Goal: Task Accomplishment & Management: Use online tool/utility

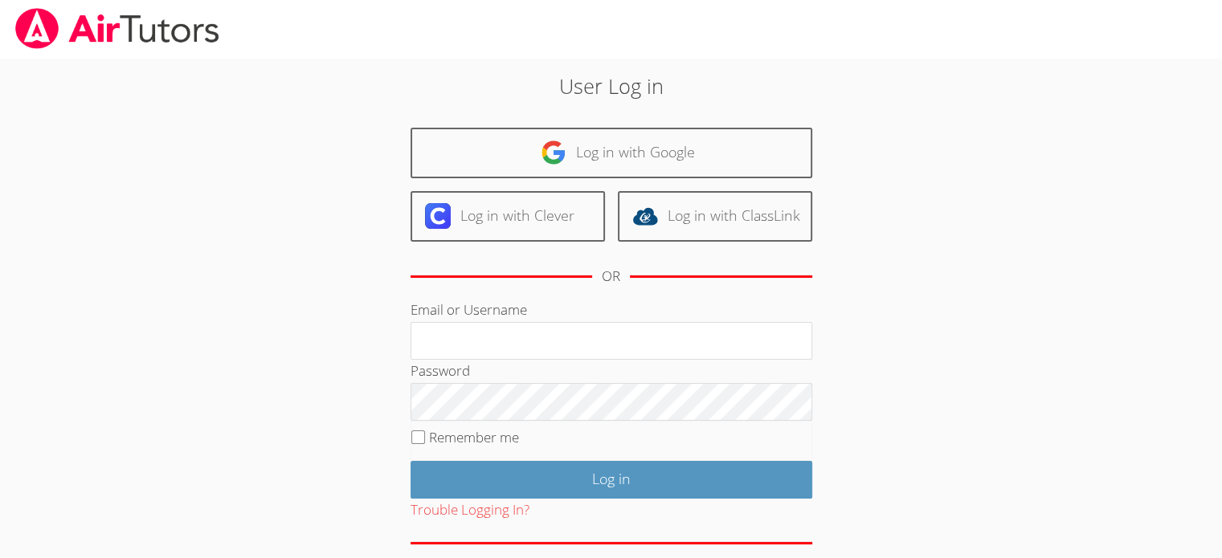
type input "[EMAIL_ADDRESS][DOMAIN_NAME]"
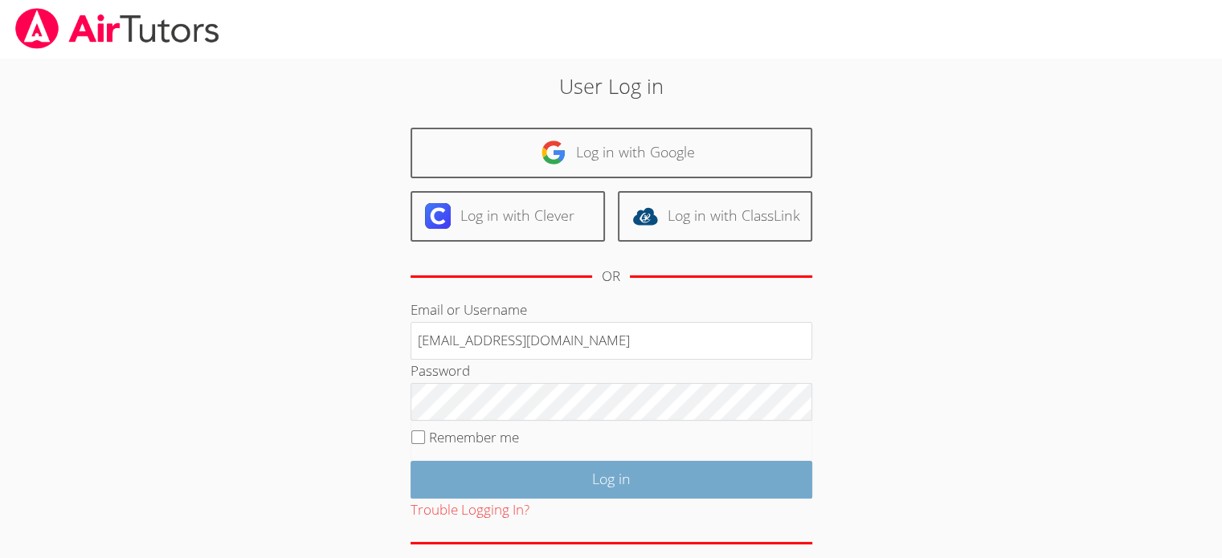
click at [605, 475] on input "Log in" at bounding box center [611, 480] width 402 height 38
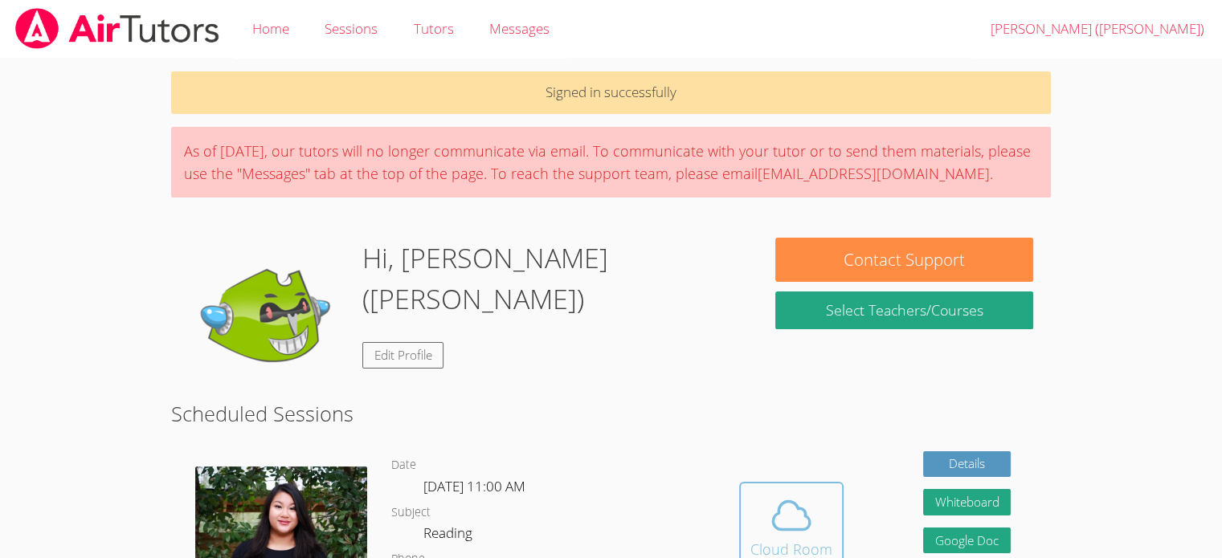
click at [756, 523] on span at bounding box center [791, 515] width 82 height 45
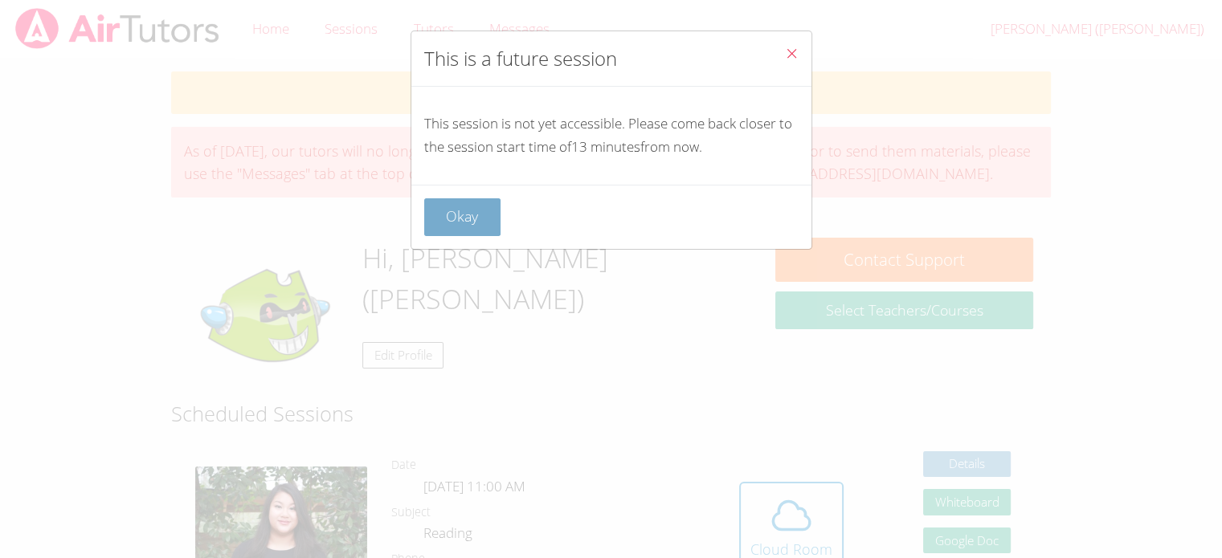
click at [470, 206] on button "Okay" at bounding box center [462, 217] width 77 height 38
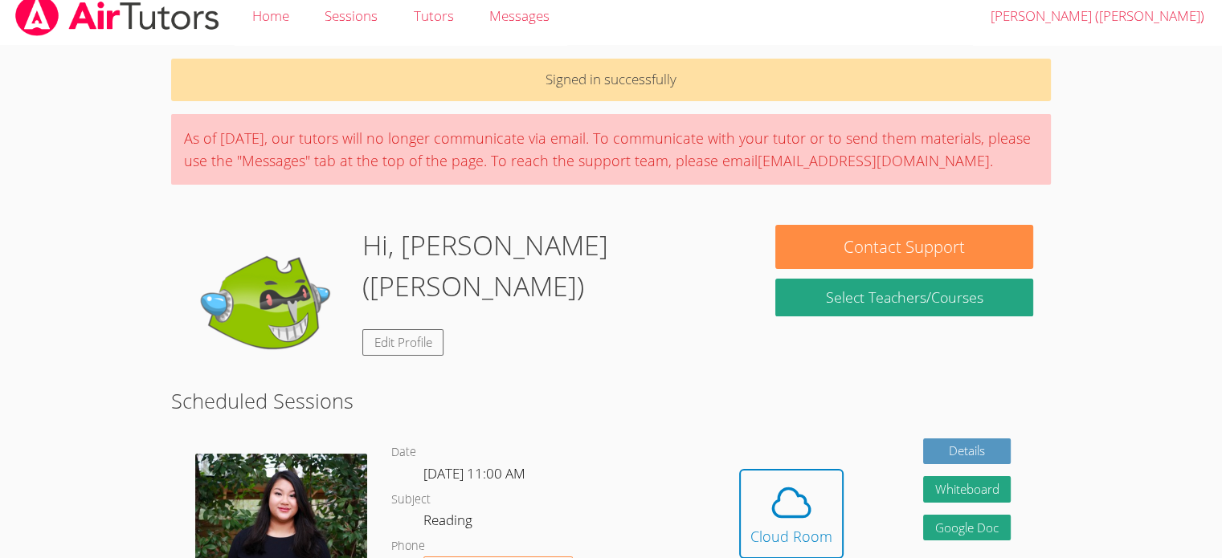
click at [1099, 133] on body "Home Sessions Tutors Messages Logout Hayeon (Ellie) Signed in successfully As o…" at bounding box center [611, 266] width 1222 height 558
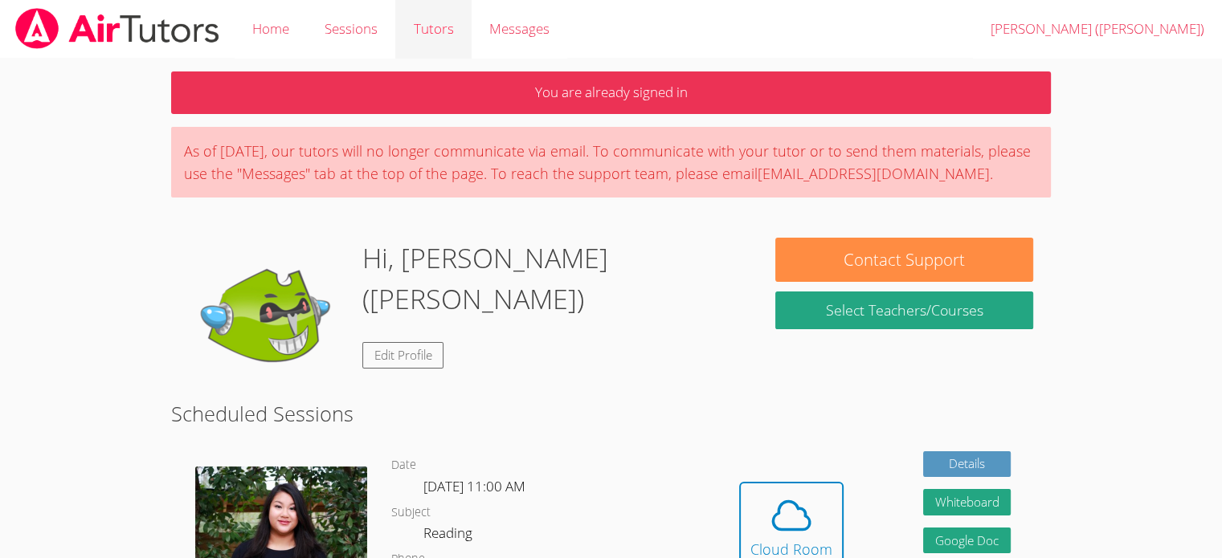
click at [405, 25] on link "Tutors" at bounding box center [432, 29] width 75 height 59
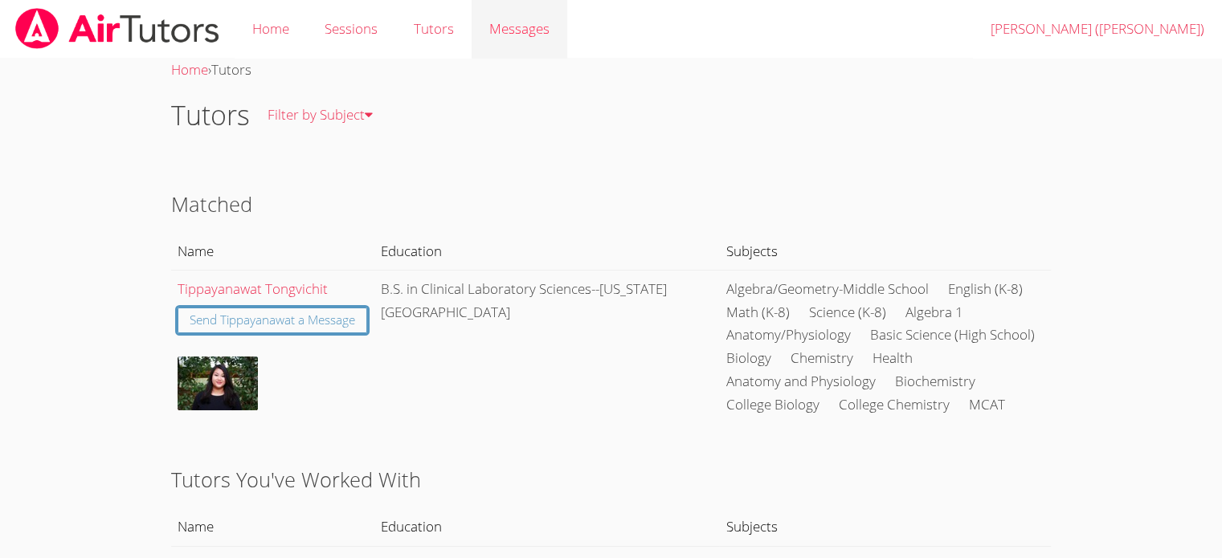
click at [535, 42] on link "Messages" at bounding box center [519, 29] width 96 height 59
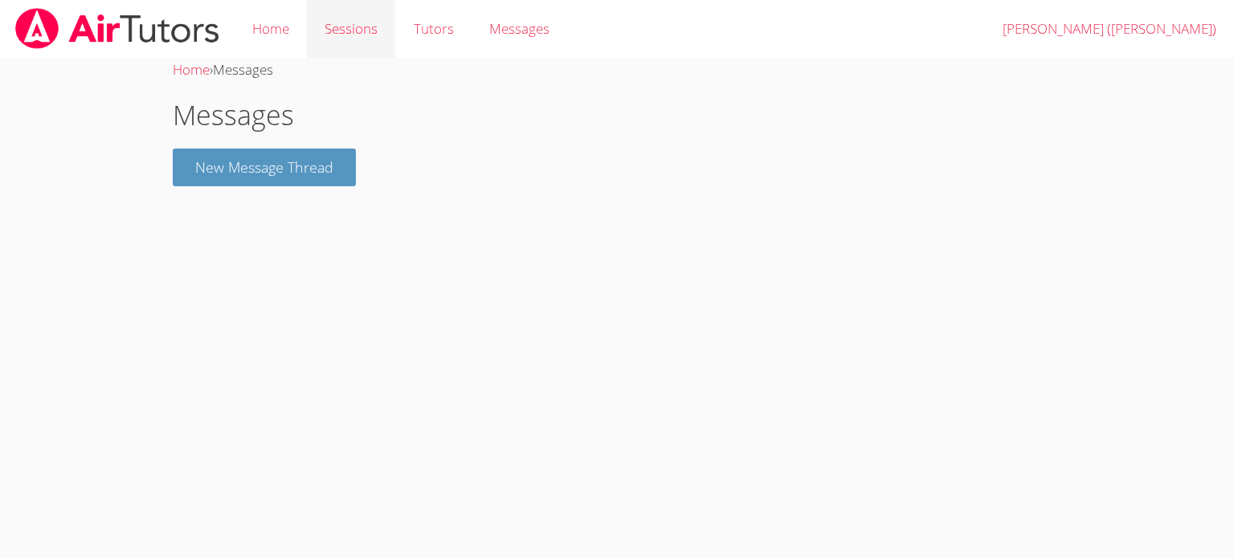
click at [377, 22] on link "Sessions" at bounding box center [351, 29] width 88 height 59
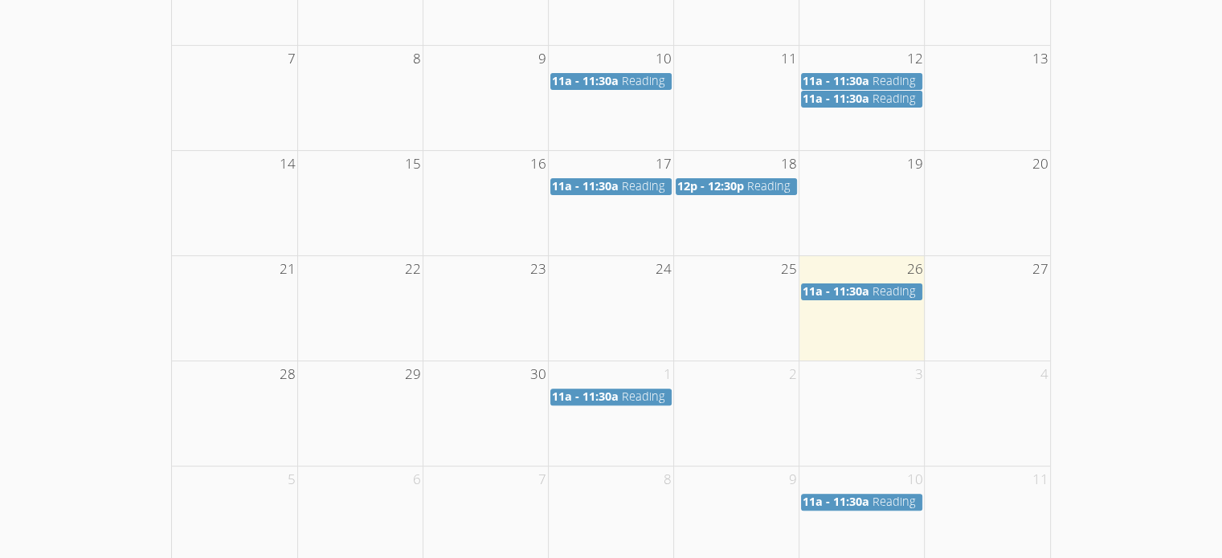
scroll to position [419, 0]
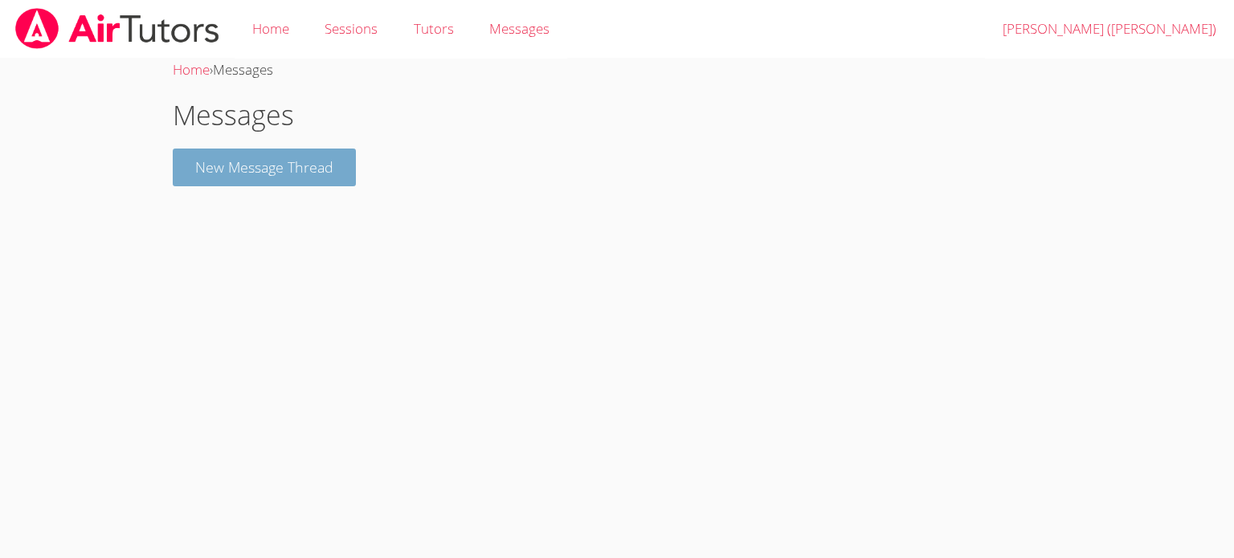
click at [271, 161] on button "New Message Thread" at bounding box center [264, 168] width 183 height 38
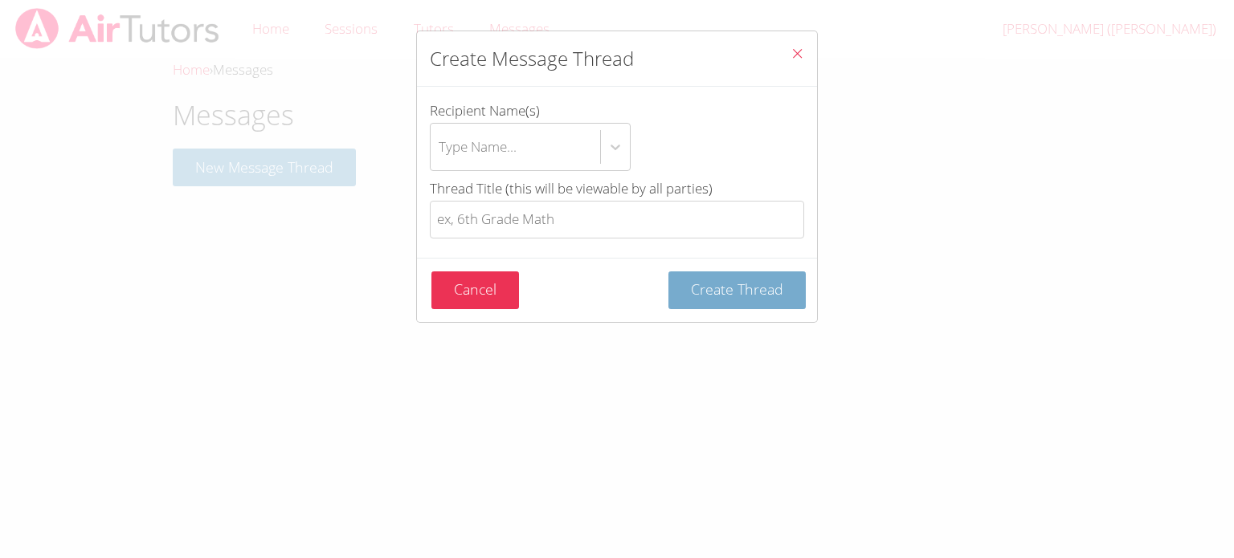
click at [774, 289] on button "Create Thread" at bounding box center [736, 290] width 137 height 38
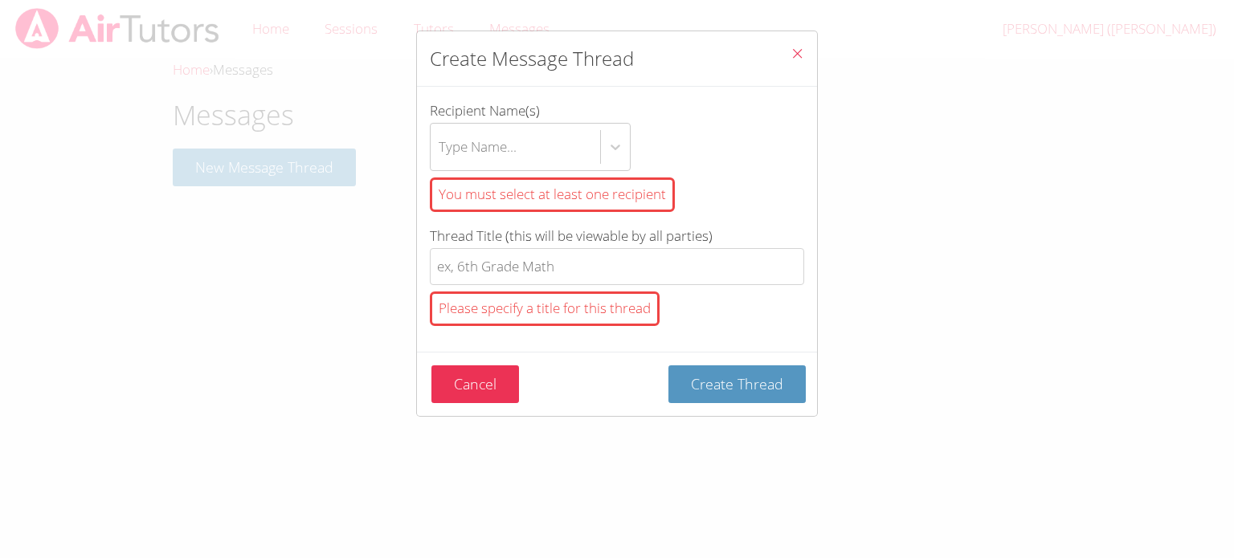
click at [777, 67] on button "Close" at bounding box center [796, 55] width 39 height 49
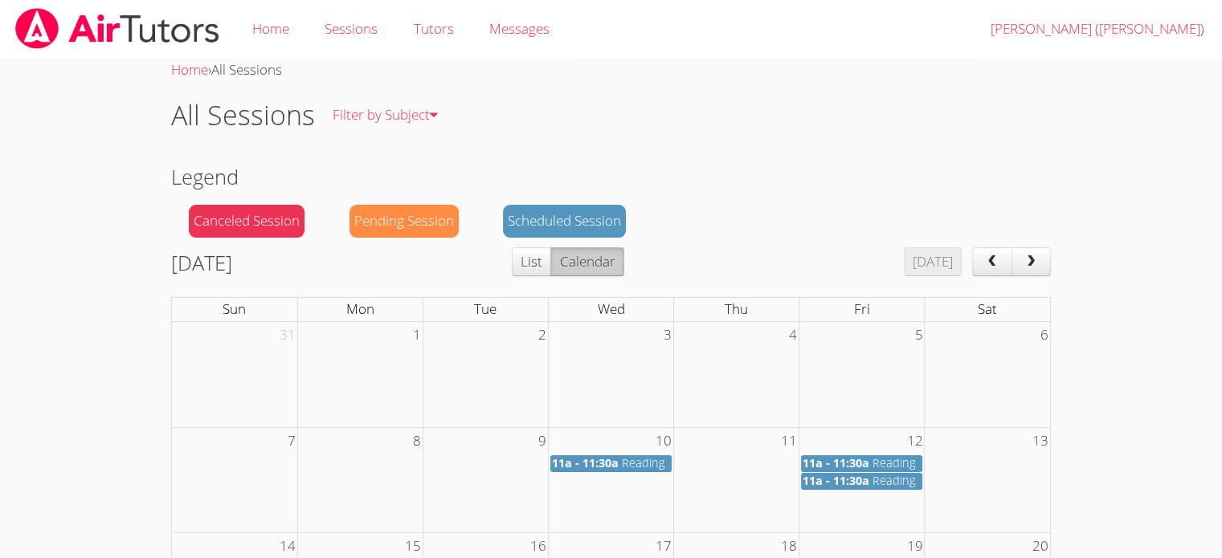
click at [1037, 272] on button "next" at bounding box center [1031, 261] width 40 height 29
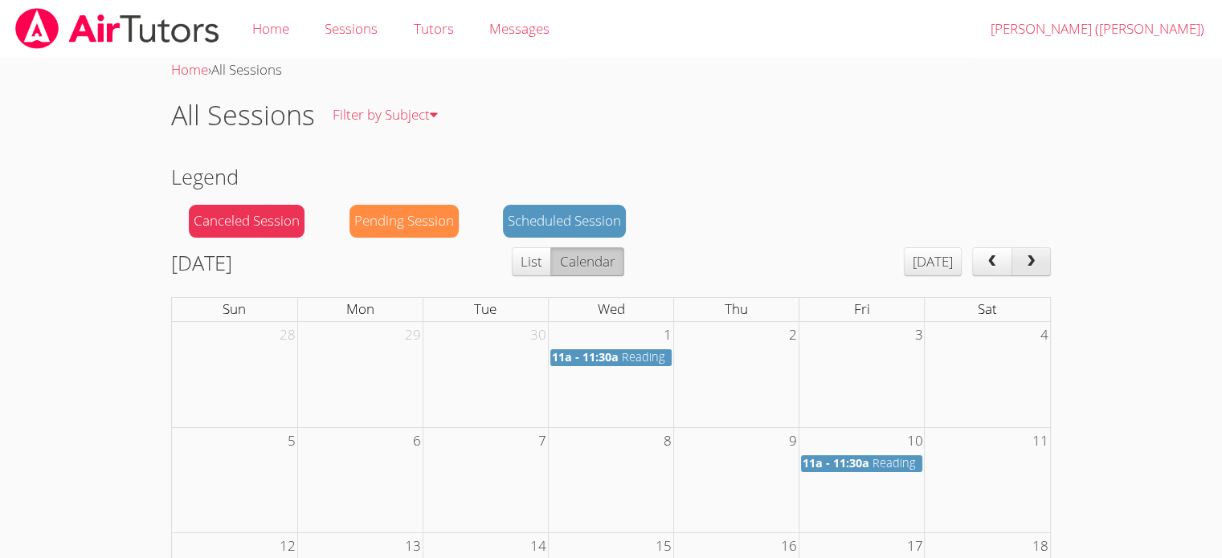
click at [983, 253] on button "prev" at bounding box center [992, 261] width 40 height 29
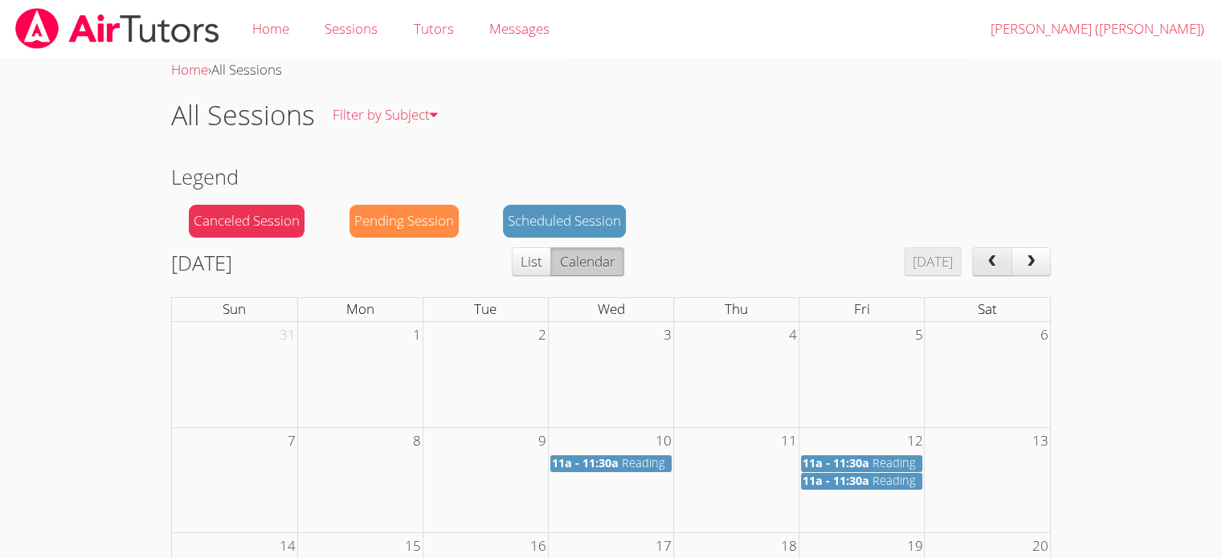
click at [1022, 252] on button "next" at bounding box center [1031, 261] width 40 height 29
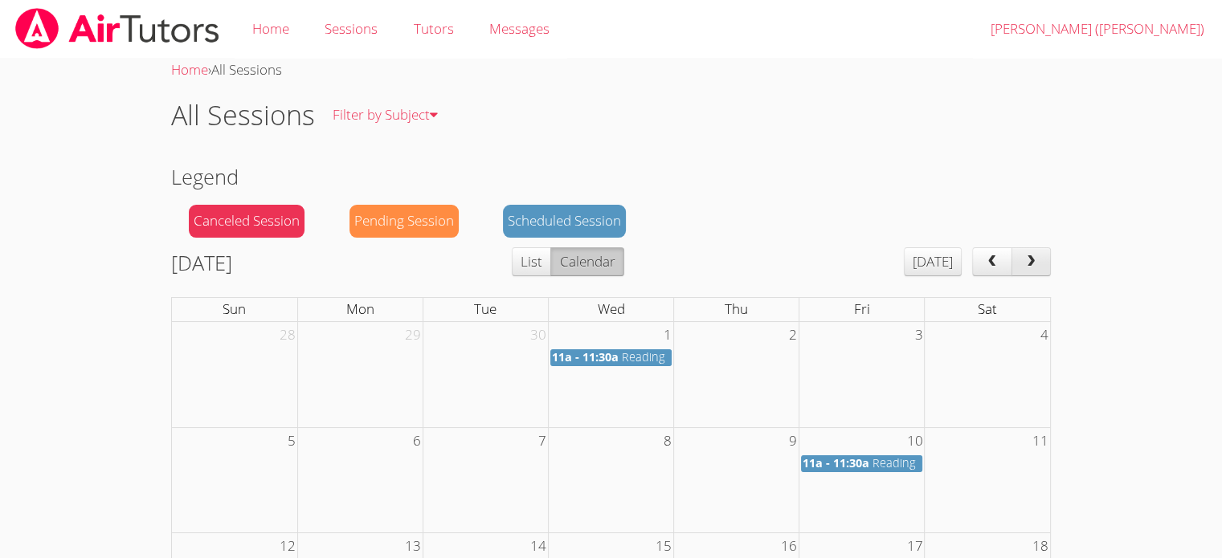
click at [1026, 259] on span "next" at bounding box center [1030, 262] width 16 height 14
click at [1034, 256] on span "next" at bounding box center [1030, 262] width 16 height 14
click at [1042, 251] on button "next" at bounding box center [1031, 261] width 40 height 29
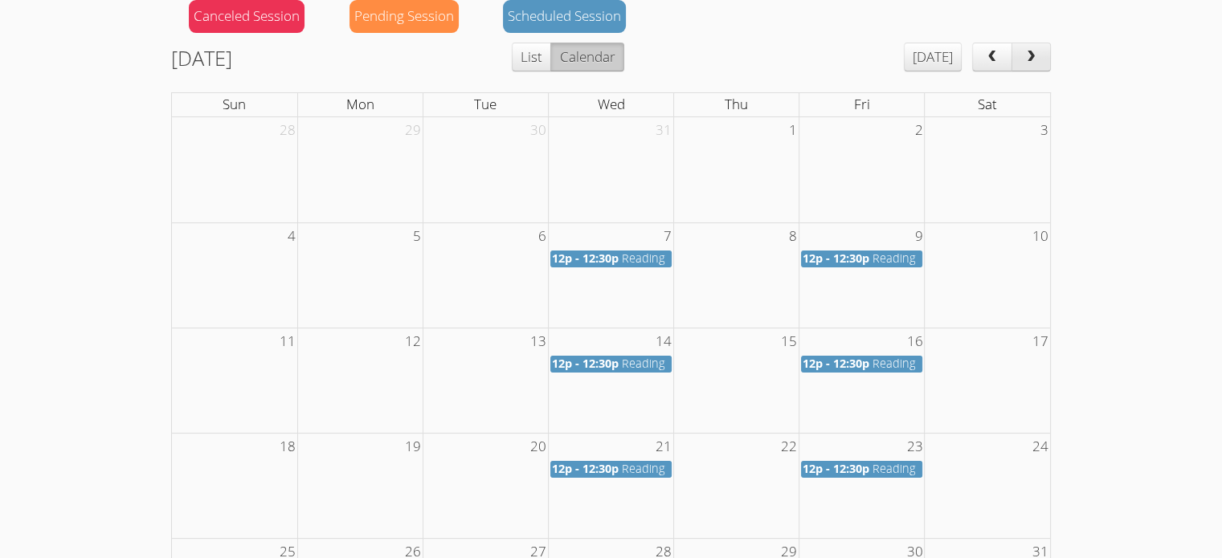
scroll to position [229, 0]
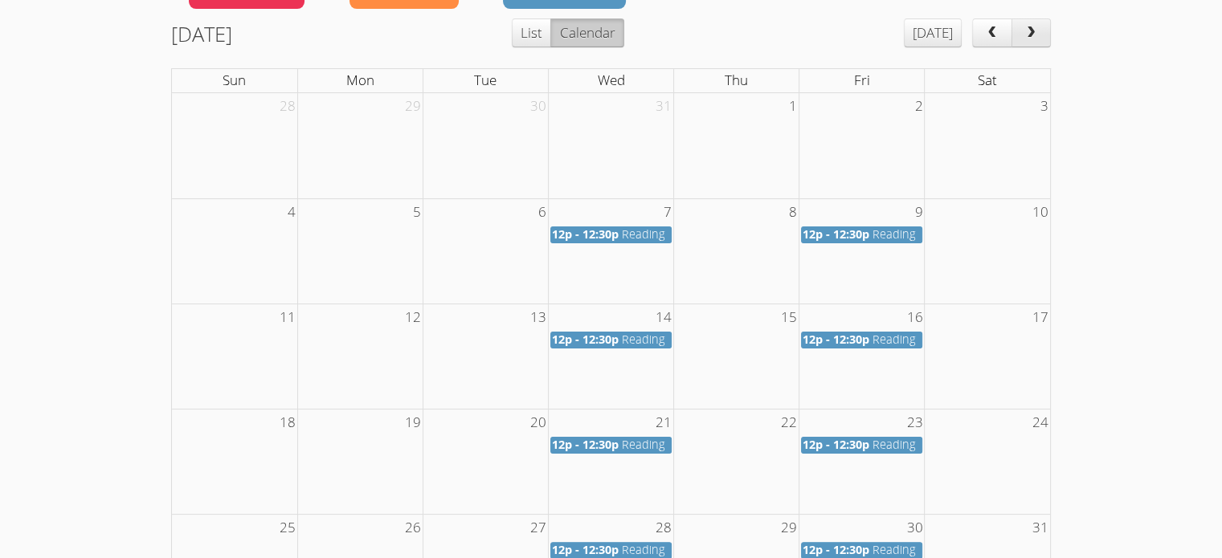
click at [1034, 35] on span "next" at bounding box center [1030, 34] width 16 height 14
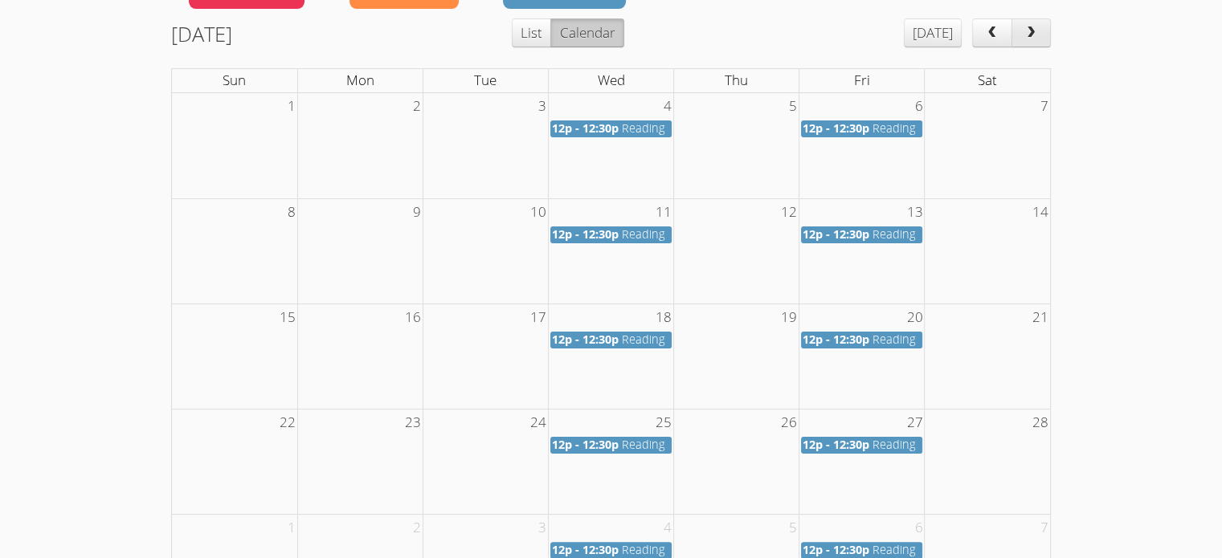
scroll to position [230, 0]
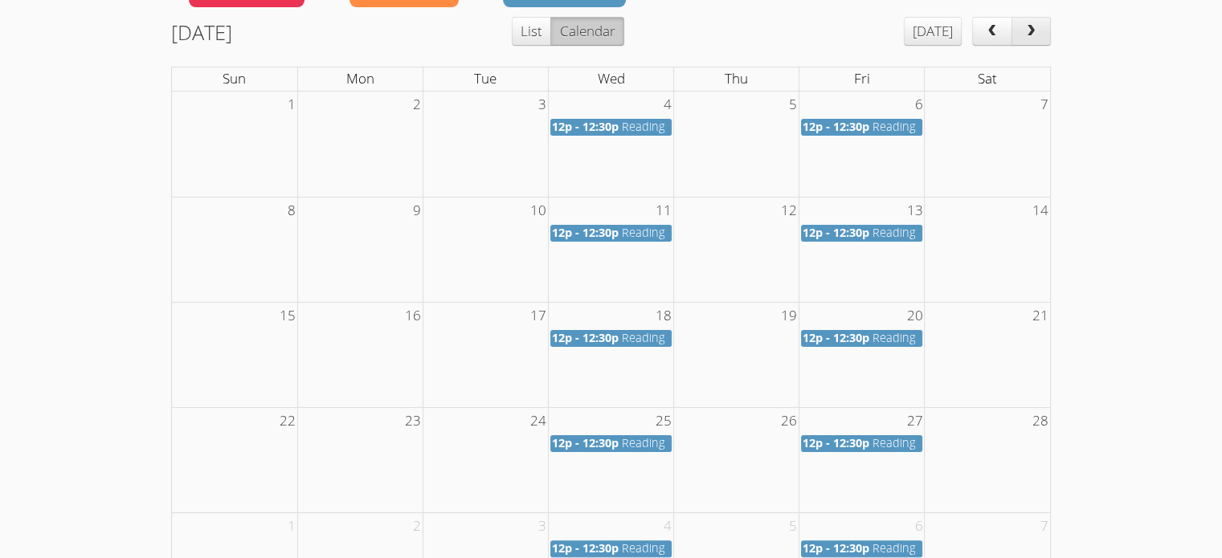
click at [1039, 32] on button "next" at bounding box center [1031, 31] width 40 height 29
click at [1038, 27] on span "next" at bounding box center [1030, 32] width 16 height 14
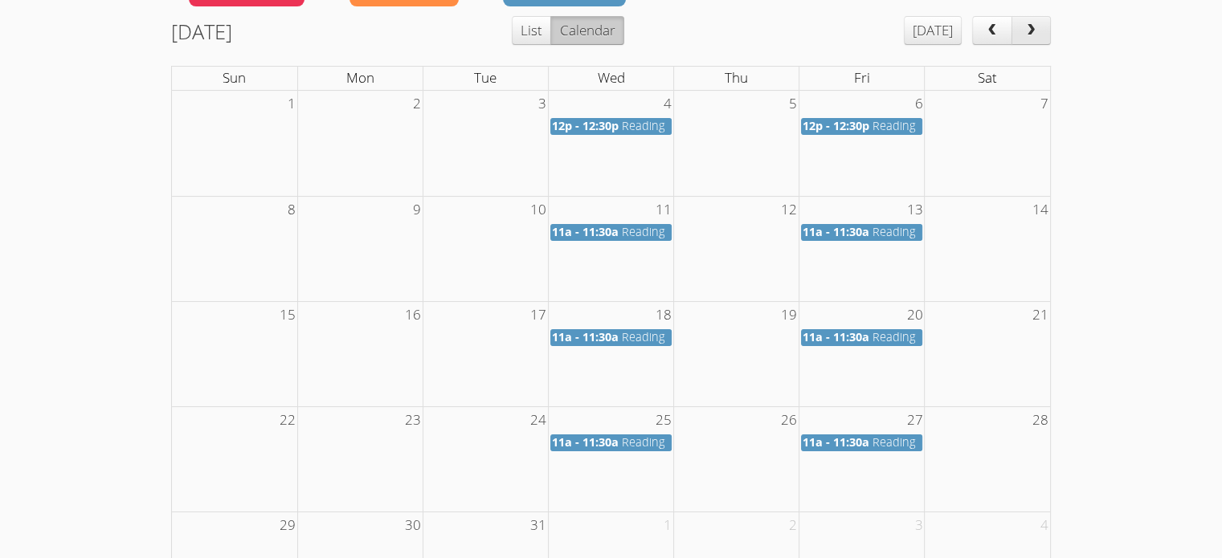
click at [1027, 30] on span "next" at bounding box center [1030, 31] width 16 height 14
click at [1026, 35] on span "next" at bounding box center [1030, 31] width 16 height 14
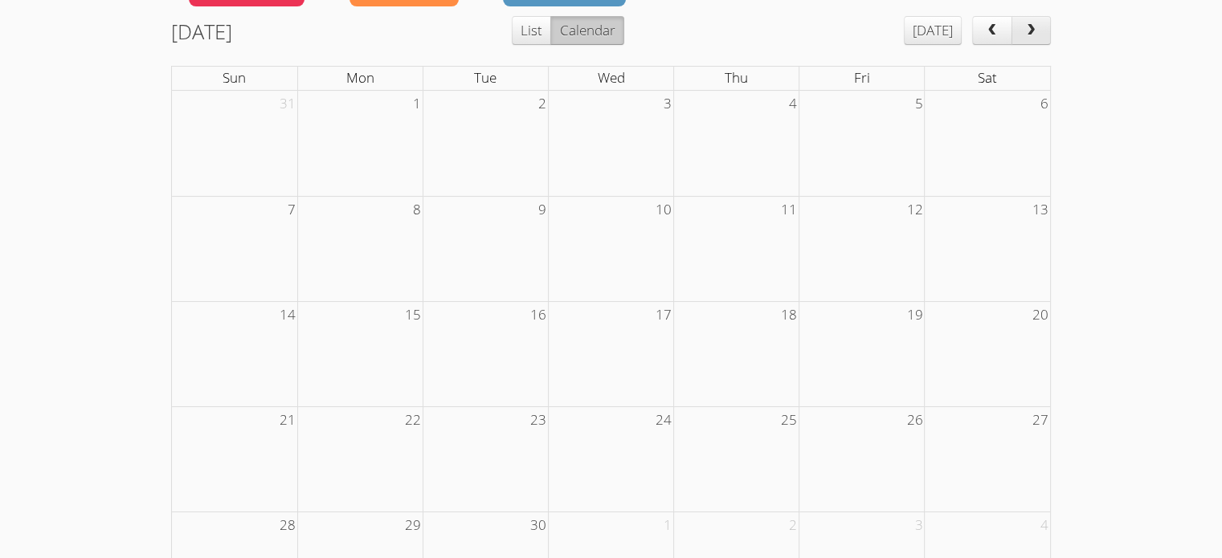
click at [1028, 41] on button "next" at bounding box center [1031, 30] width 40 height 29
click at [1026, 32] on span "next" at bounding box center [1030, 31] width 16 height 14
click at [1024, 38] on span "next" at bounding box center [1030, 31] width 16 height 14
click at [1025, 41] on button "next" at bounding box center [1031, 30] width 40 height 29
click at [1031, 39] on button "next" at bounding box center [1031, 30] width 40 height 29
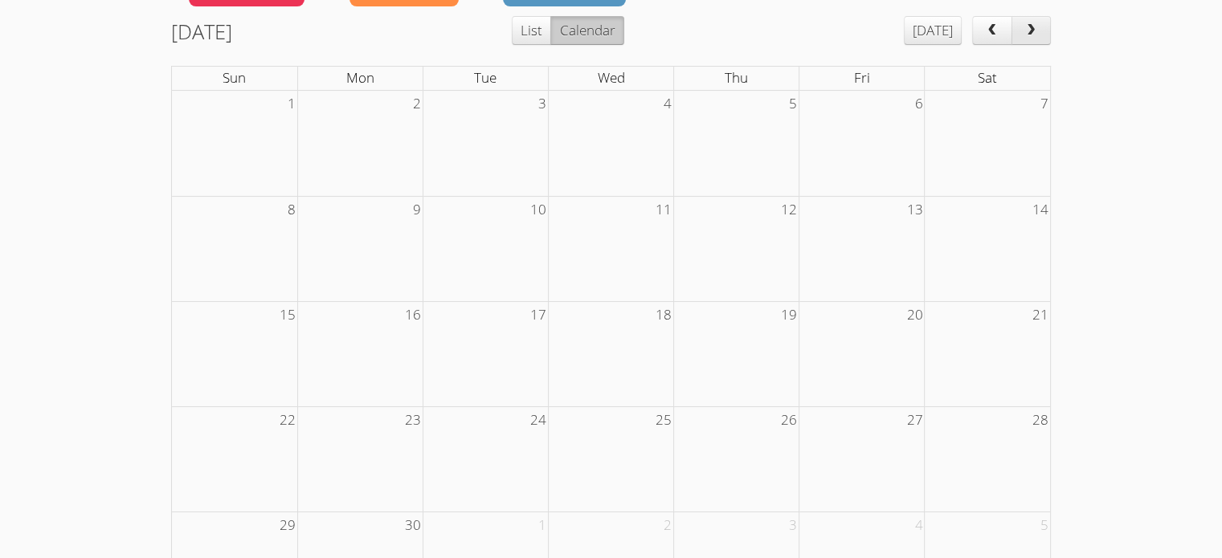
click at [1034, 34] on span "next" at bounding box center [1030, 31] width 16 height 14
click at [1032, 39] on button "next" at bounding box center [1031, 30] width 40 height 29
click at [1031, 33] on span "next" at bounding box center [1030, 31] width 16 height 14
click at [1026, 35] on span "next" at bounding box center [1030, 31] width 16 height 14
click at [1025, 34] on span "next" at bounding box center [1030, 31] width 16 height 14
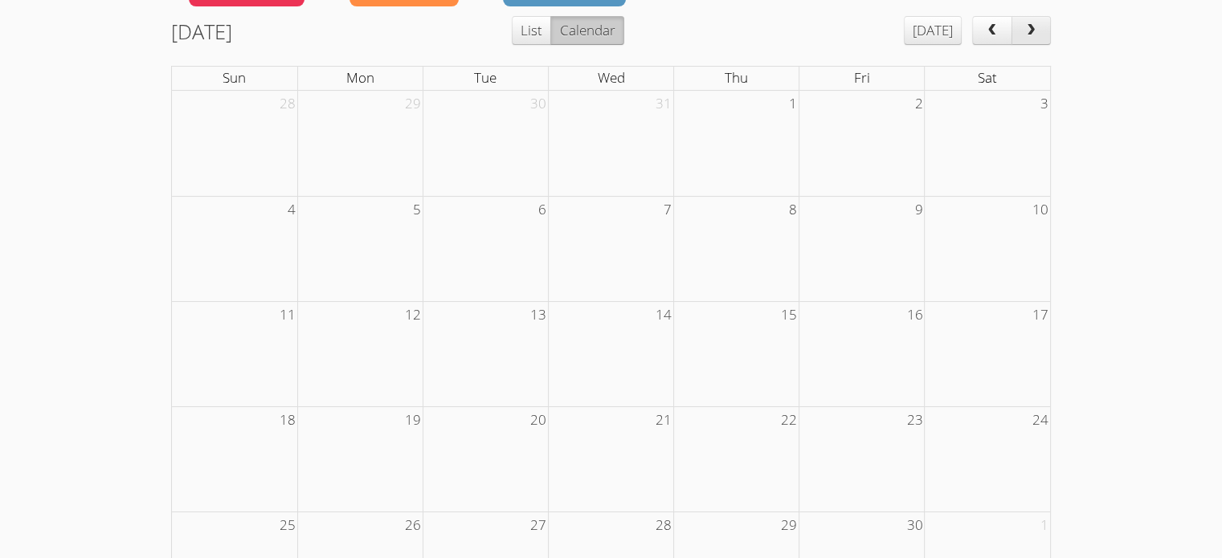
click at [1031, 33] on span "next" at bounding box center [1030, 31] width 16 height 14
click at [1026, 32] on span "next" at bounding box center [1030, 31] width 16 height 14
click at [993, 35] on span "prev" at bounding box center [992, 31] width 16 height 14
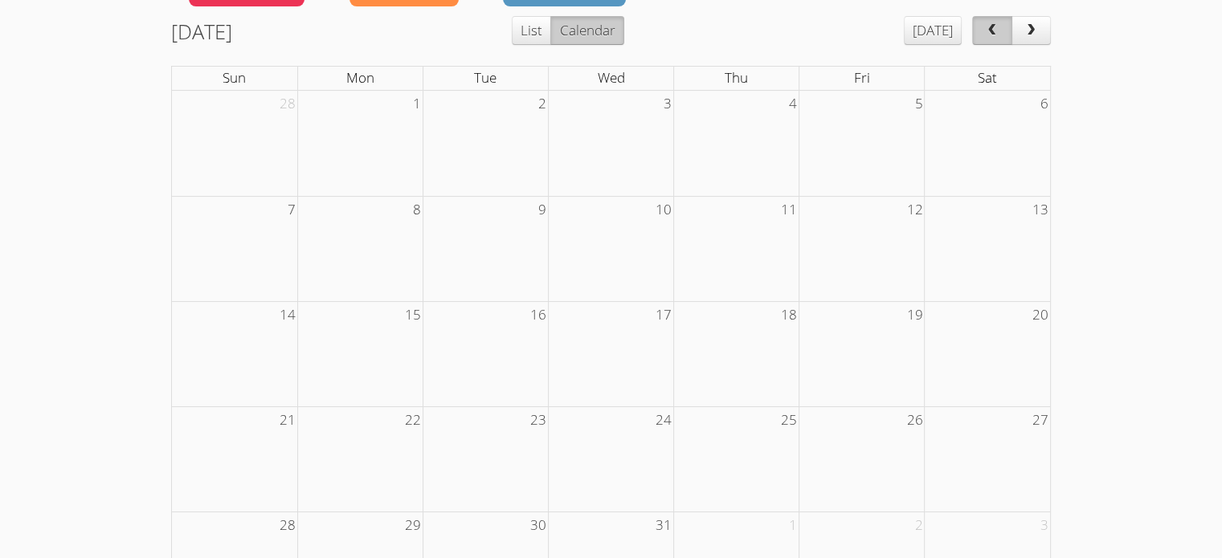
click at [993, 35] on span "prev" at bounding box center [992, 31] width 16 height 14
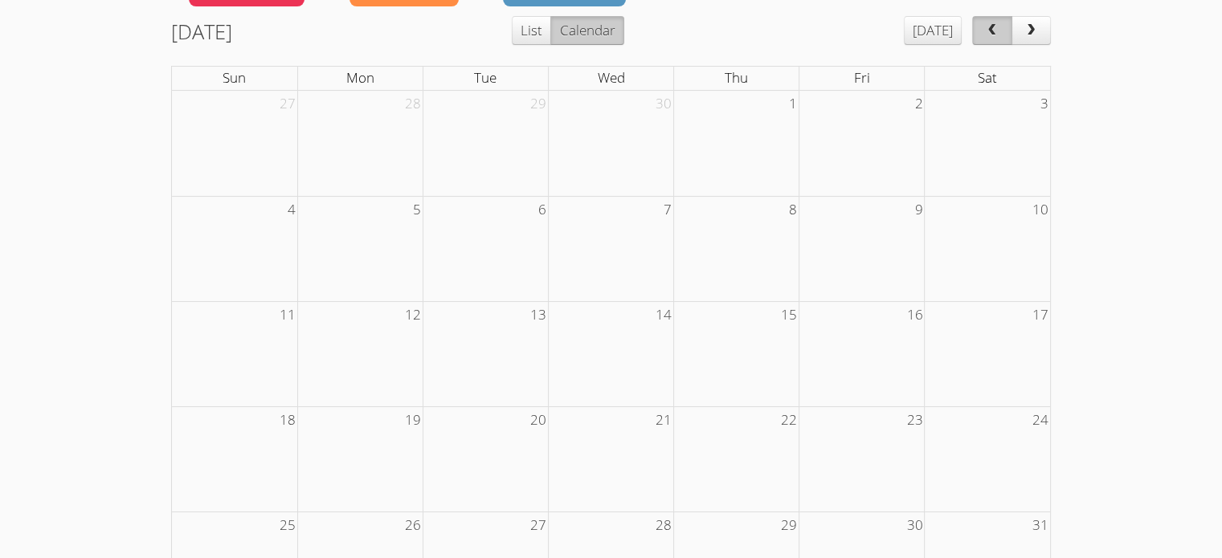
click at [993, 35] on span "prev" at bounding box center [992, 31] width 16 height 14
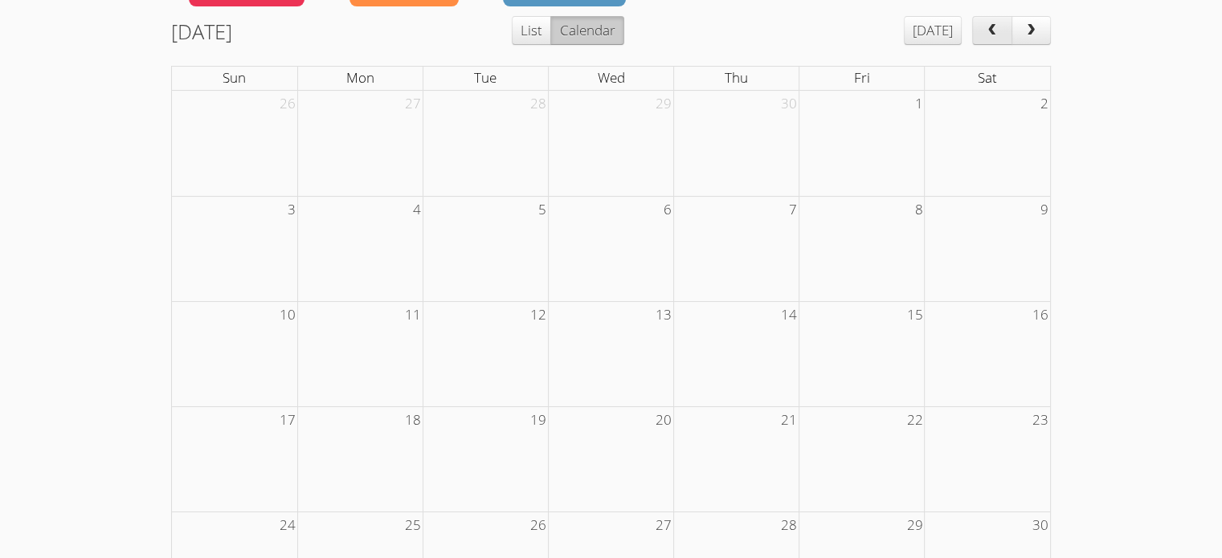
click at [993, 35] on span "prev" at bounding box center [992, 31] width 16 height 14
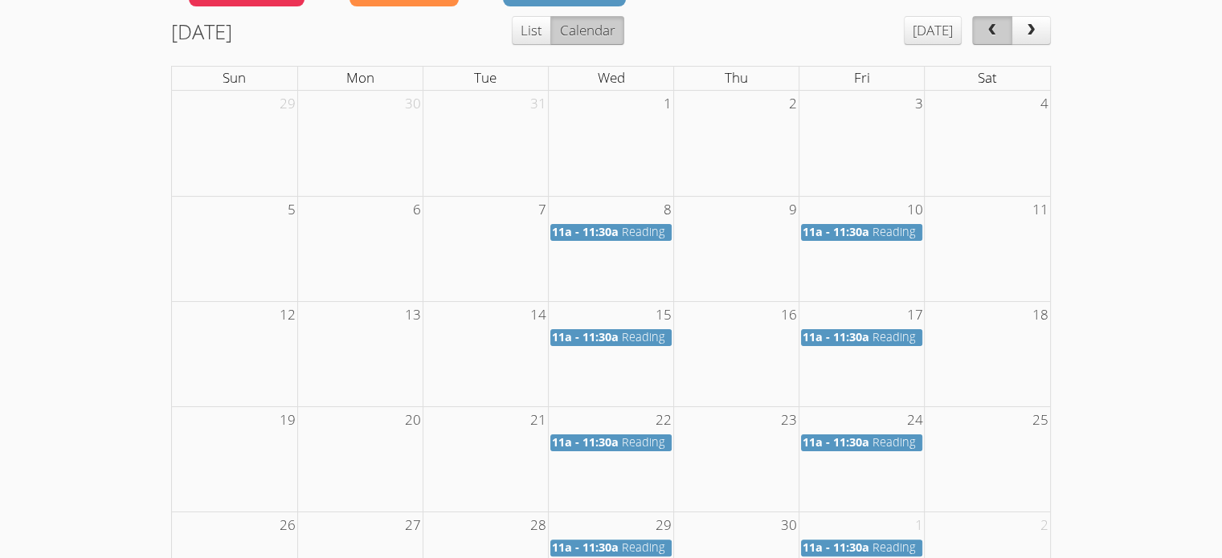
click at [993, 35] on span "prev" at bounding box center [992, 31] width 16 height 14
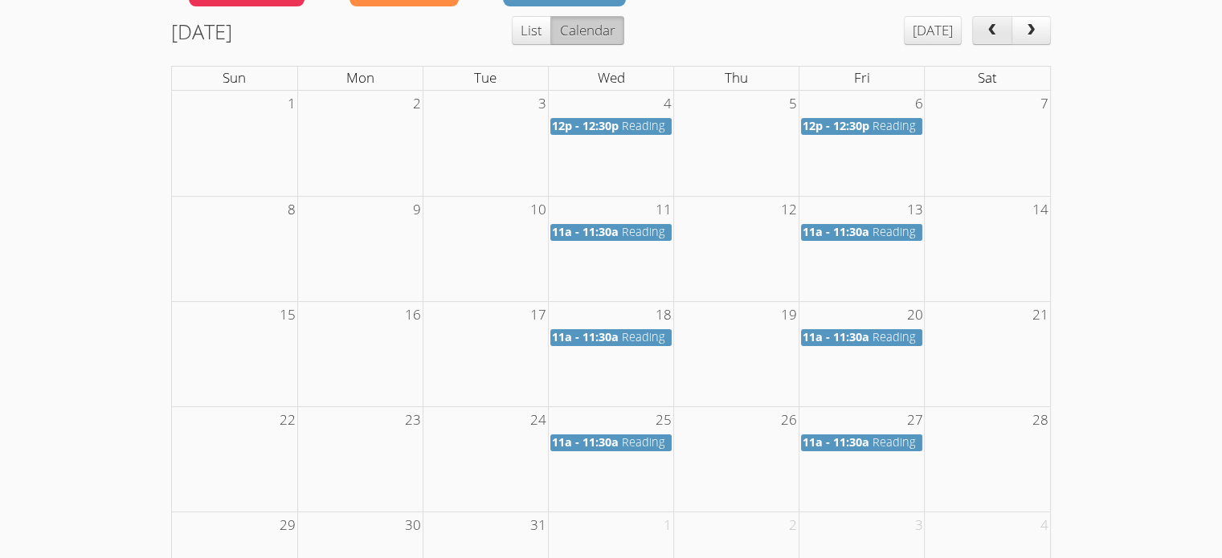
click at [993, 35] on span "prev" at bounding box center [992, 31] width 16 height 14
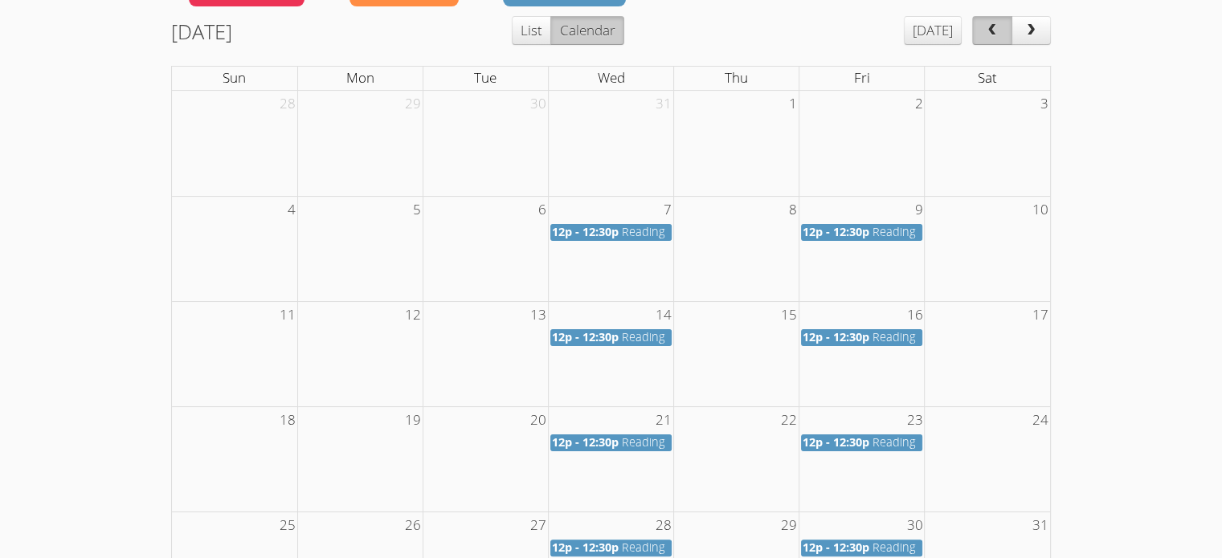
click at [993, 35] on span "prev" at bounding box center [992, 31] width 16 height 14
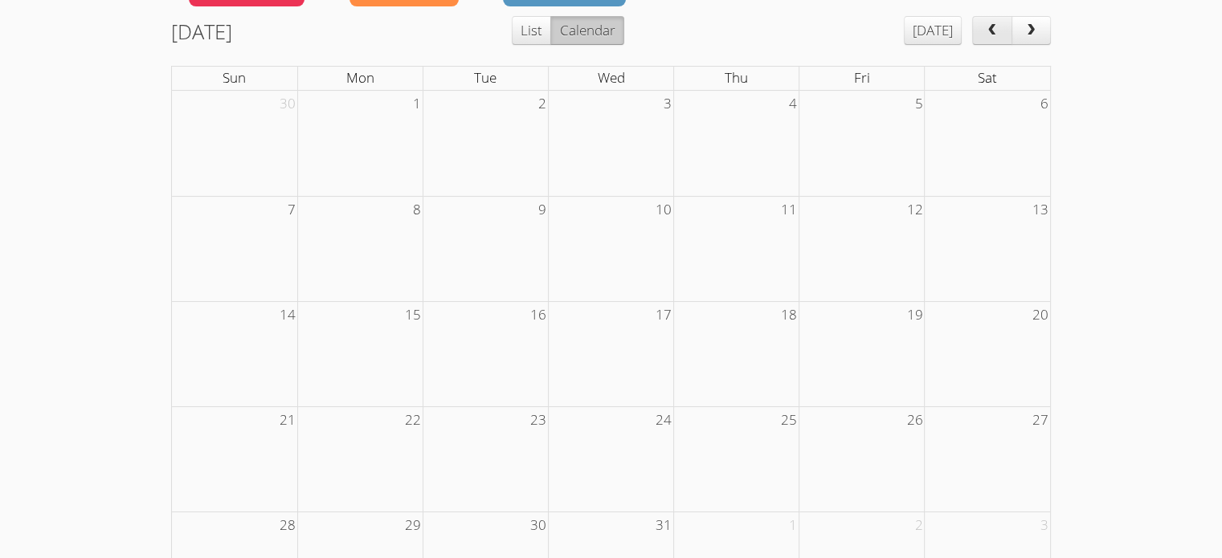
click at [993, 35] on span "prev" at bounding box center [992, 31] width 16 height 14
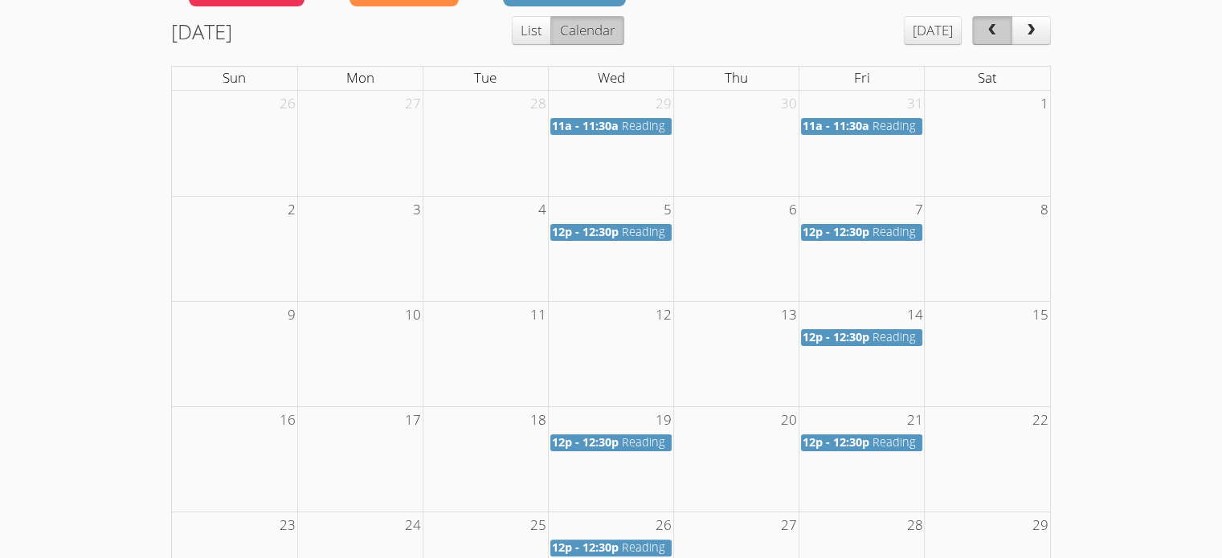
click at [993, 35] on span "prev" at bounding box center [992, 31] width 16 height 14
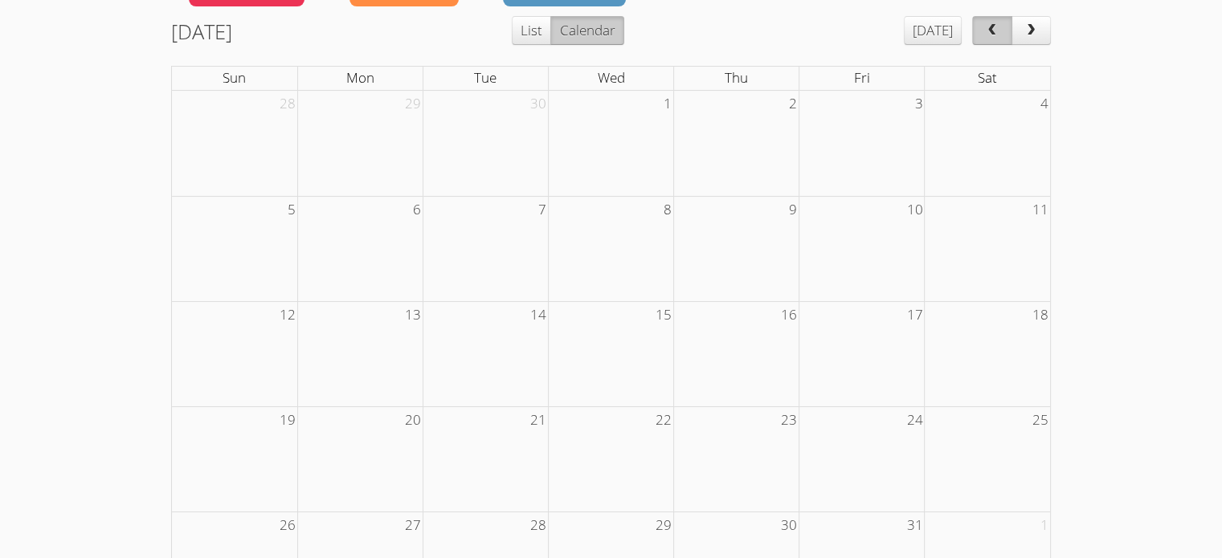
click at [993, 35] on span "prev" at bounding box center [992, 31] width 16 height 14
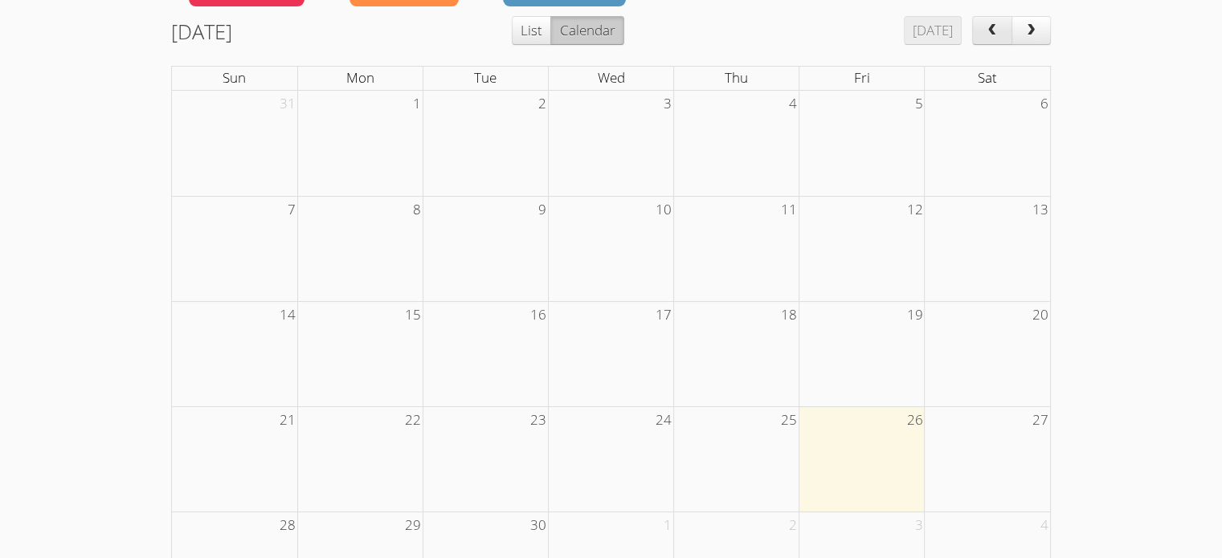
click at [993, 35] on span "prev" at bounding box center [992, 31] width 16 height 14
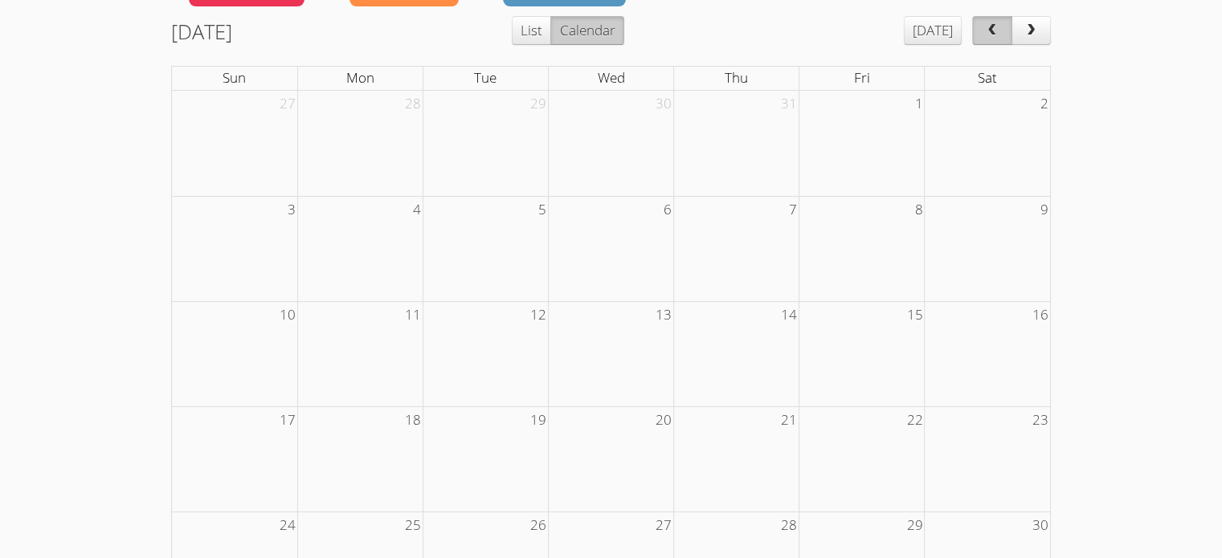
click at [993, 35] on span "prev" at bounding box center [992, 31] width 16 height 14
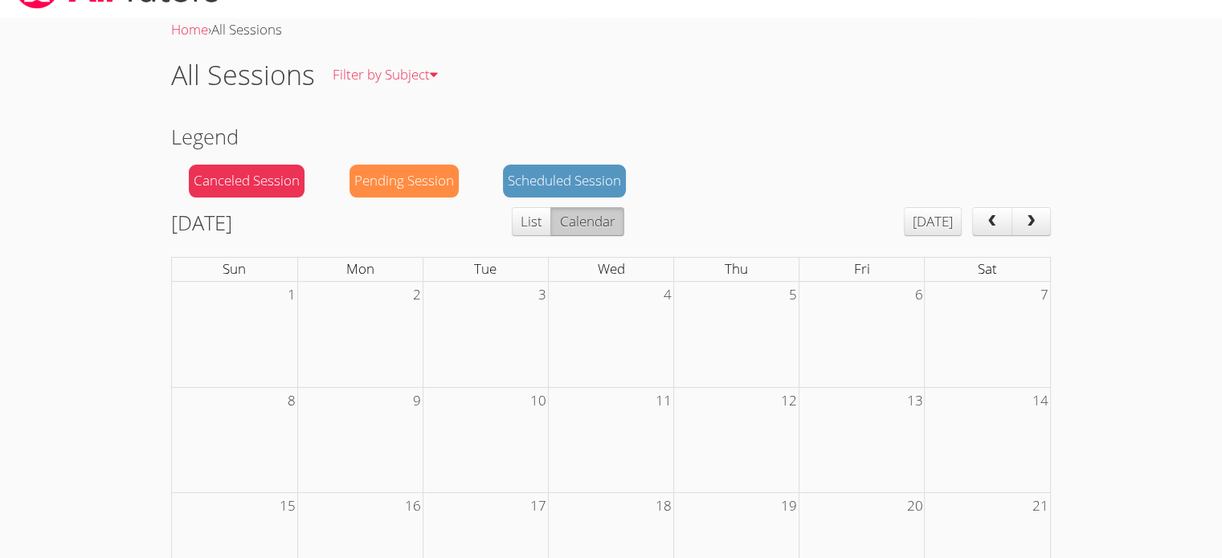
scroll to position [0, 0]
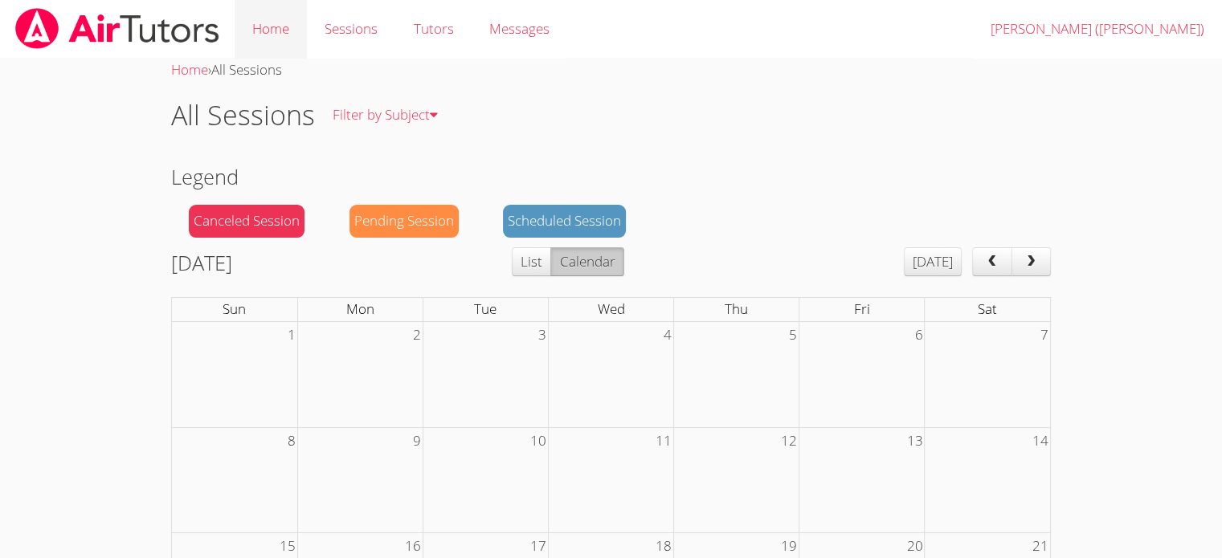
click at [284, 31] on link "Home" at bounding box center [271, 29] width 72 height 59
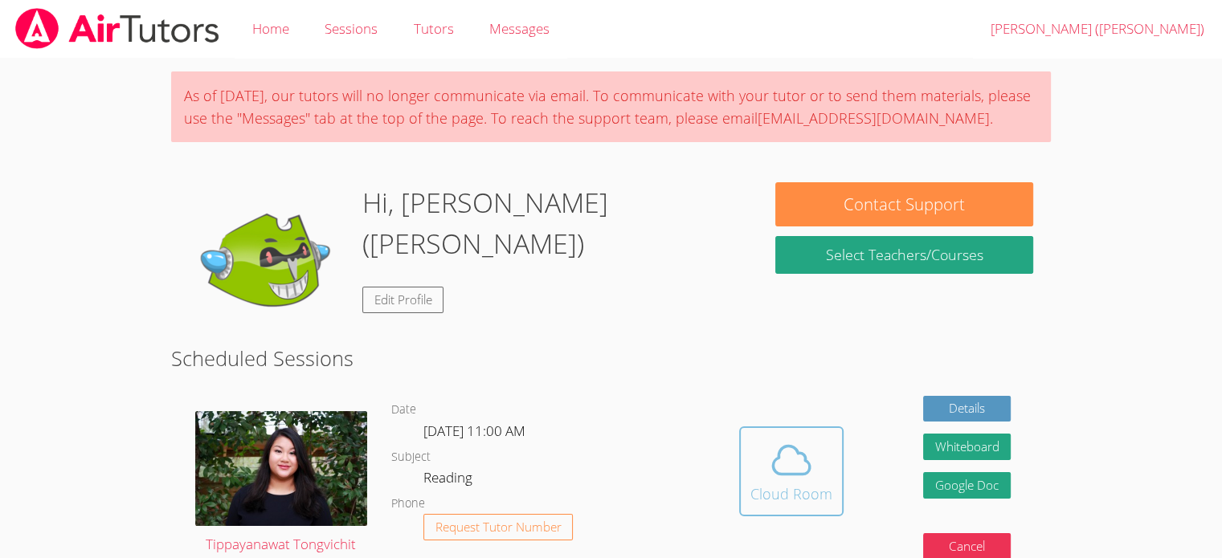
click at [790, 479] on icon at bounding box center [791, 460] width 45 height 45
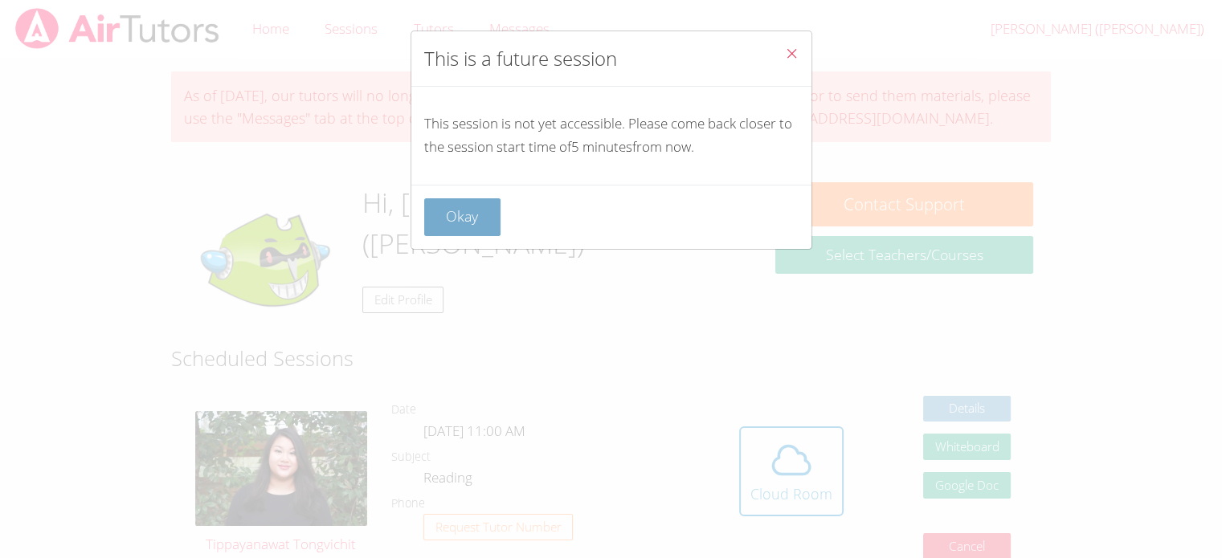
click at [463, 214] on button "Okay" at bounding box center [462, 217] width 77 height 38
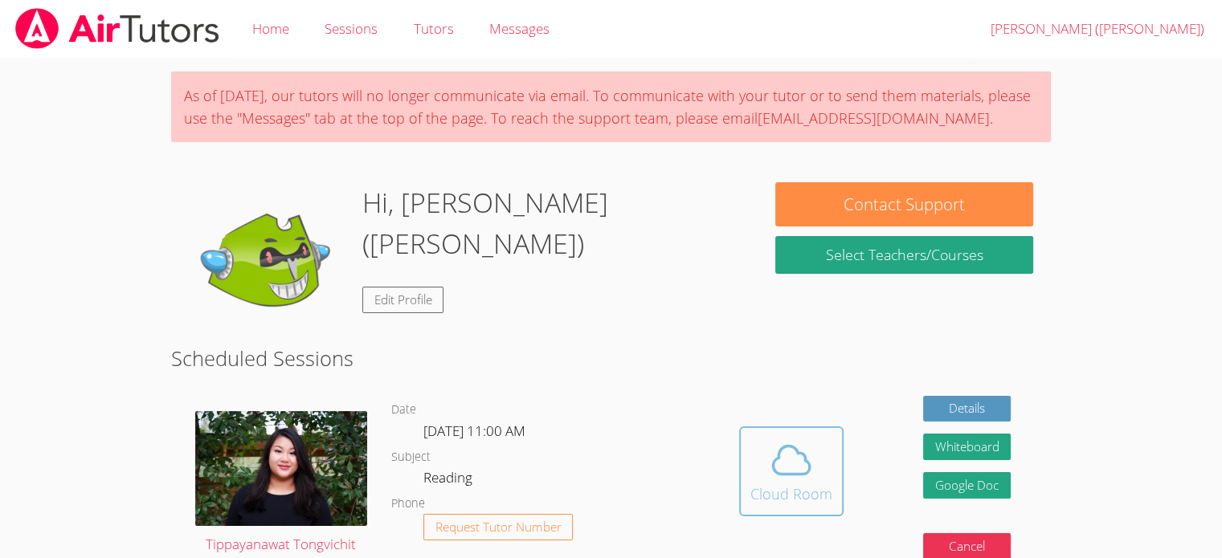
click at [807, 472] on icon at bounding box center [791, 460] width 45 height 45
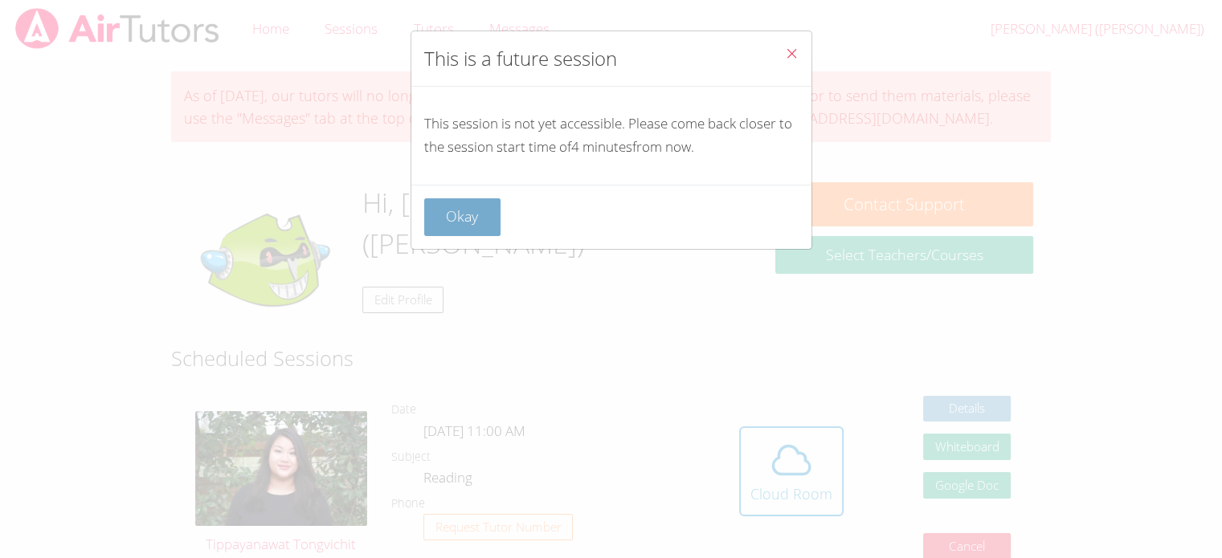
click at [456, 216] on button "Okay" at bounding box center [462, 217] width 77 height 38
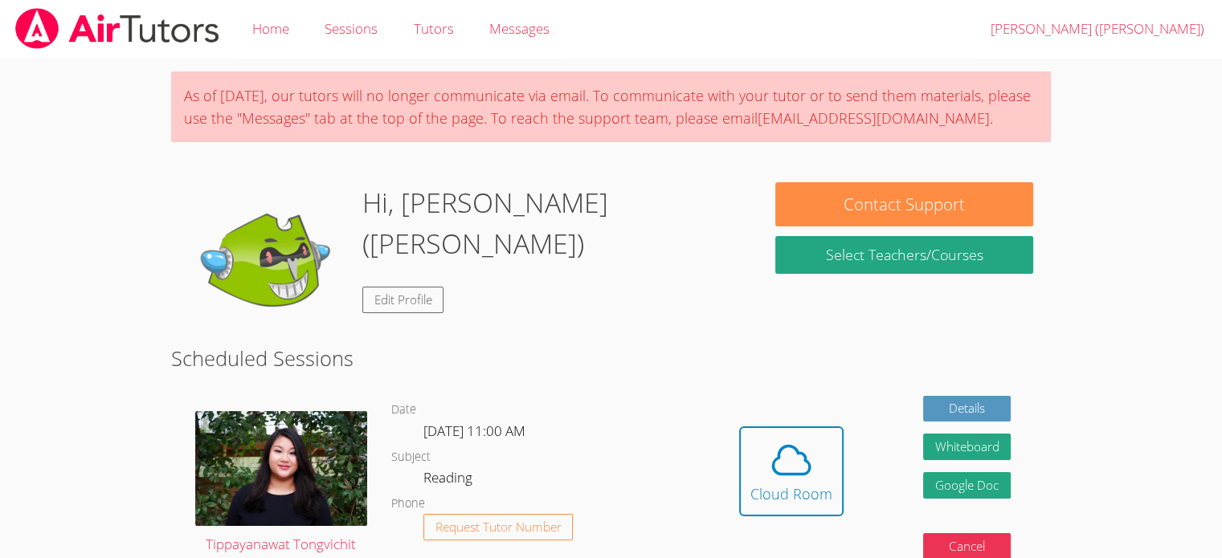
click at [789, 473] on icon at bounding box center [791, 461] width 37 height 28
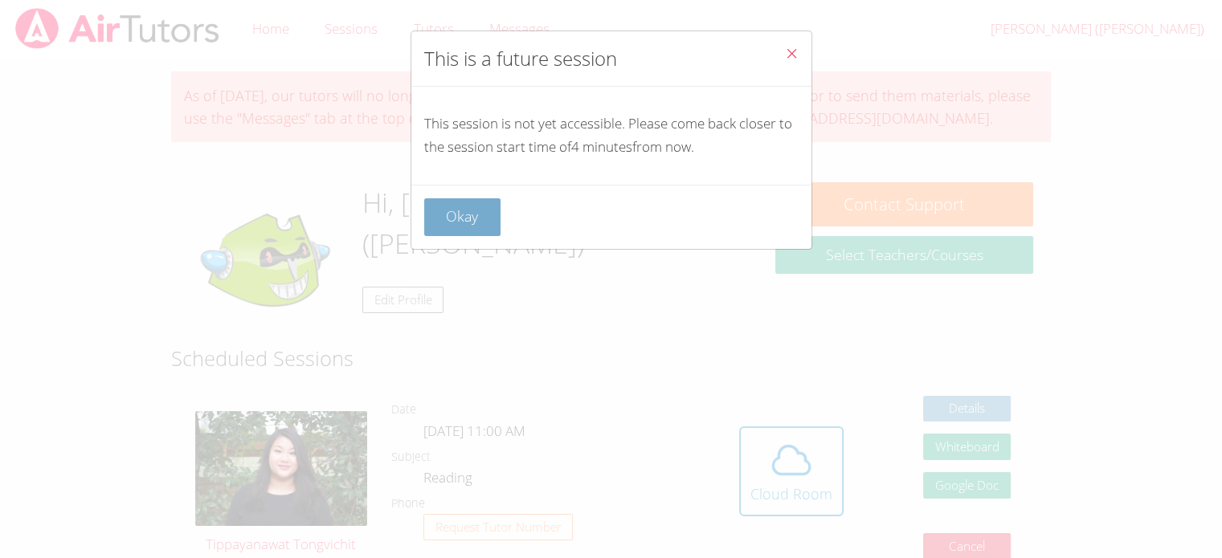
click at [473, 218] on button "Okay" at bounding box center [462, 217] width 77 height 38
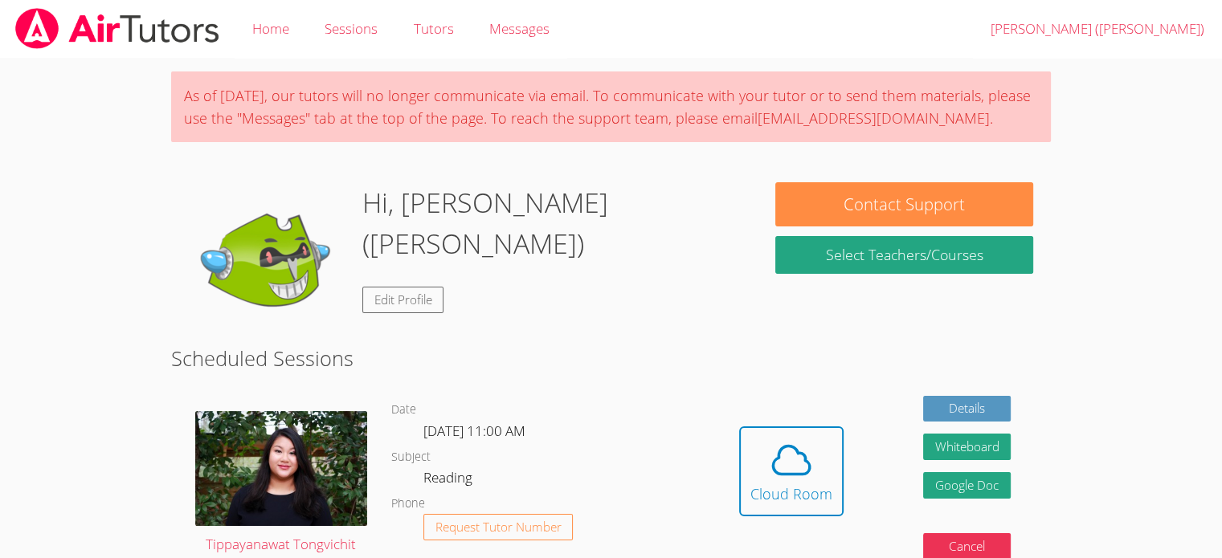
click at [784, 450] on icon at bounding box center [791, 460] width 45 height 45
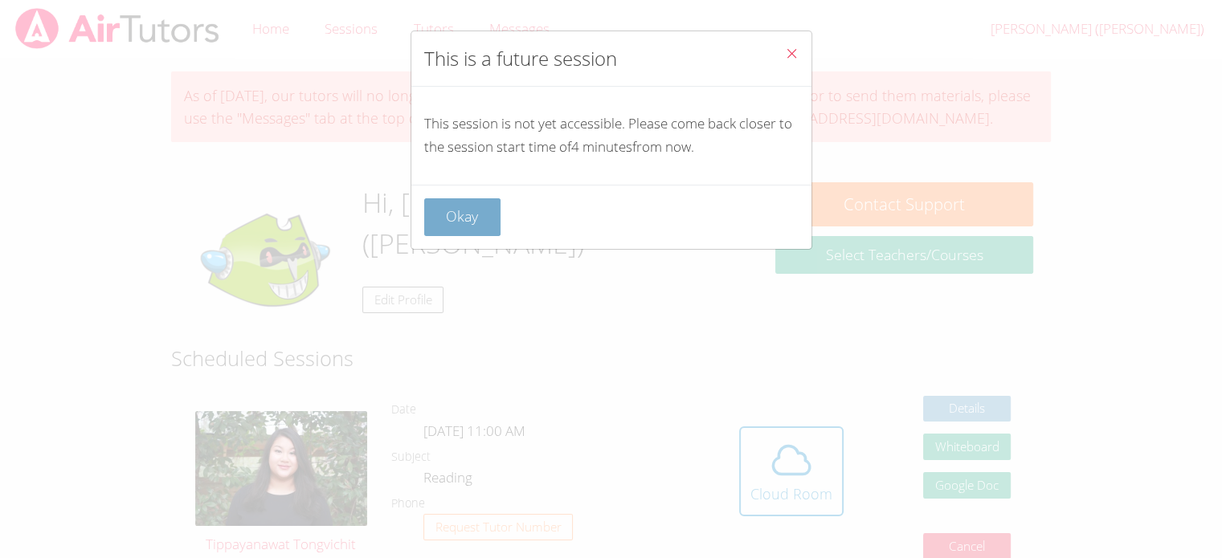
click at [460, 225] on button "Okay" at bounding box center [462, 217] width 77 height 38
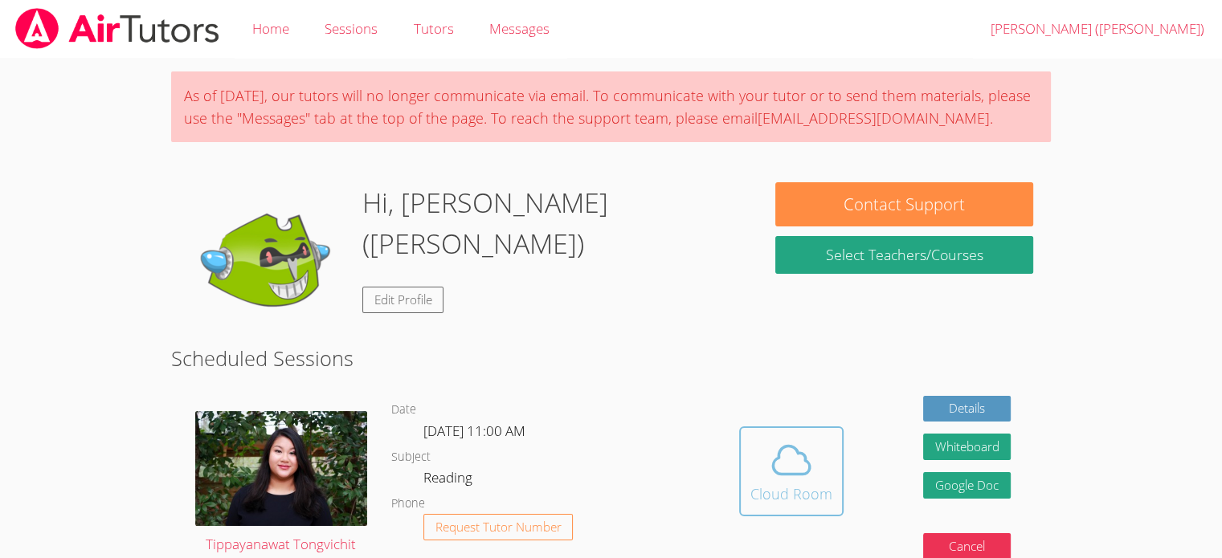
click at [801, 466] on icon at bounding box center [791, 460] width 45 height 45
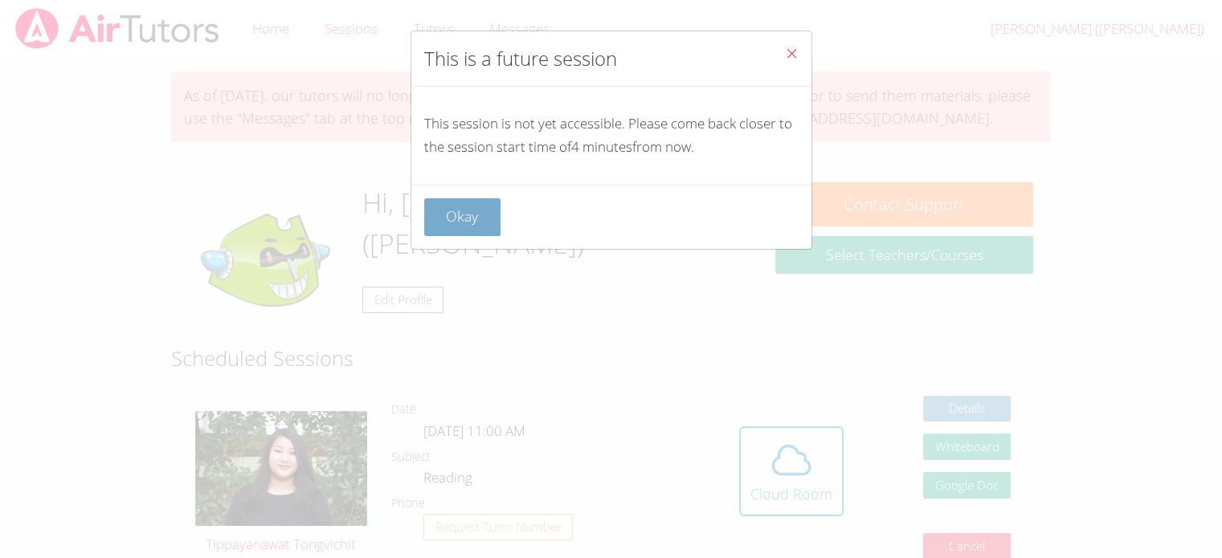
click at [459, 212] on button "Okay" at bounding box center [462, 217] width 77 height 38
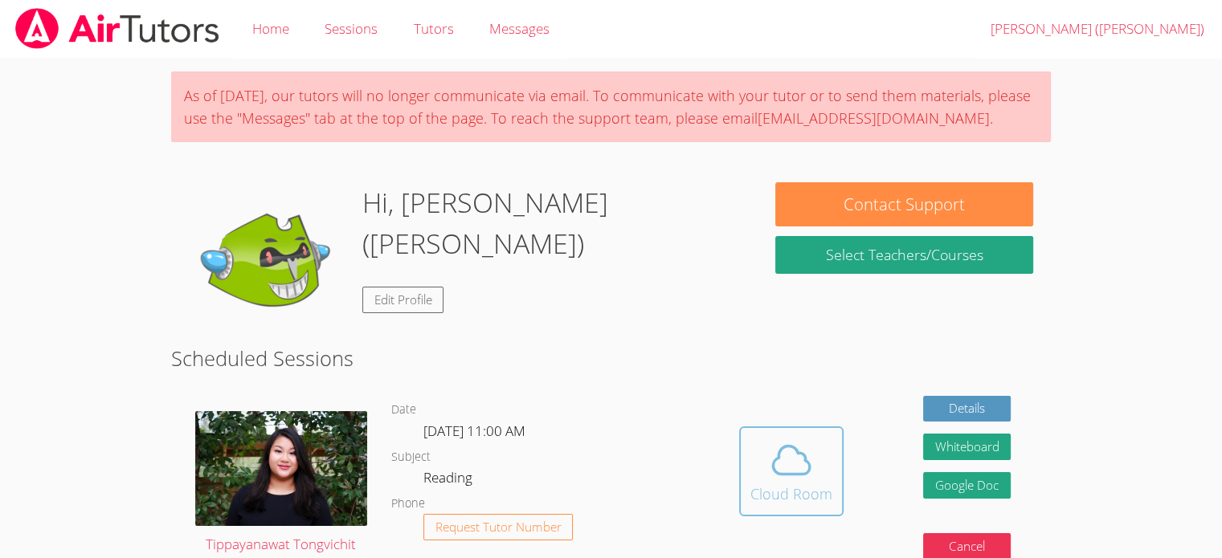
click at [777, 453] on icon at bounding box center [791, 461] width 37 height 28
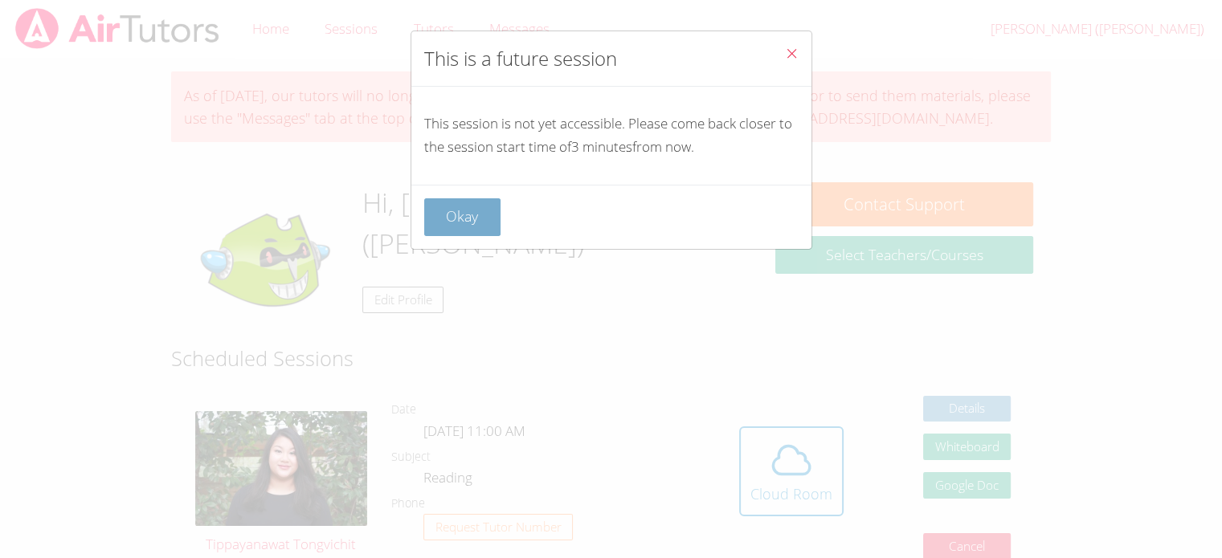
click at [461, 227] on button "Okay" at bounding box center [462, 217] width 77 height 38
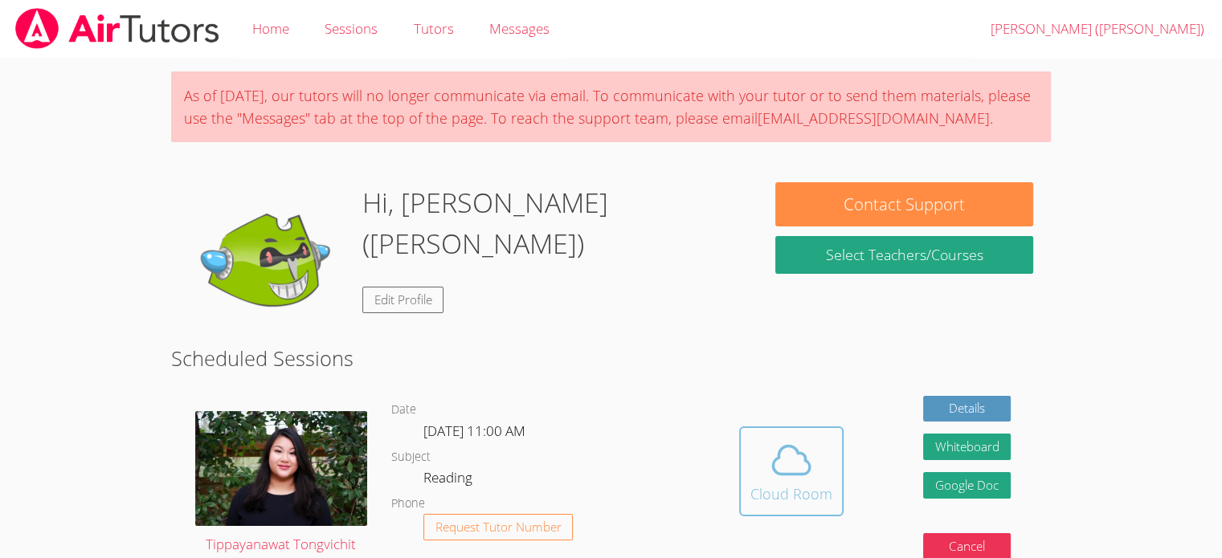
click at [778, 473] on icon at bounding box center [791, 461] width 37 height 28
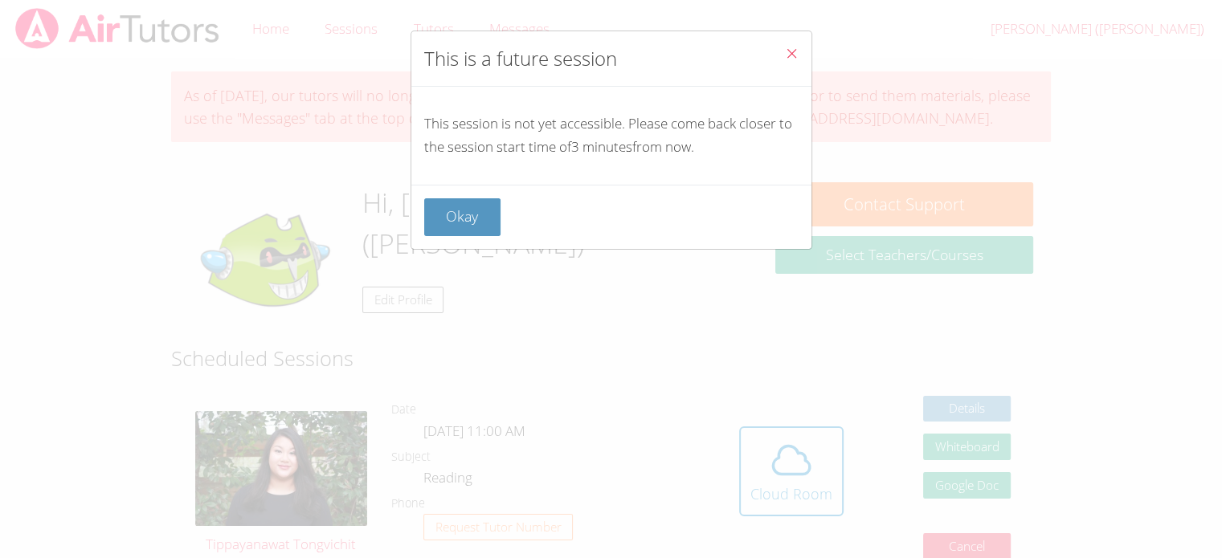
click at [979, 193] on div "This is a future session This session is not yet accessible. Please come back c…" at bounding box center [611, 279] width 1222 height 558
click at [785, 54] on icon "Close" at bounding box center [792, 54] width 14 height 14
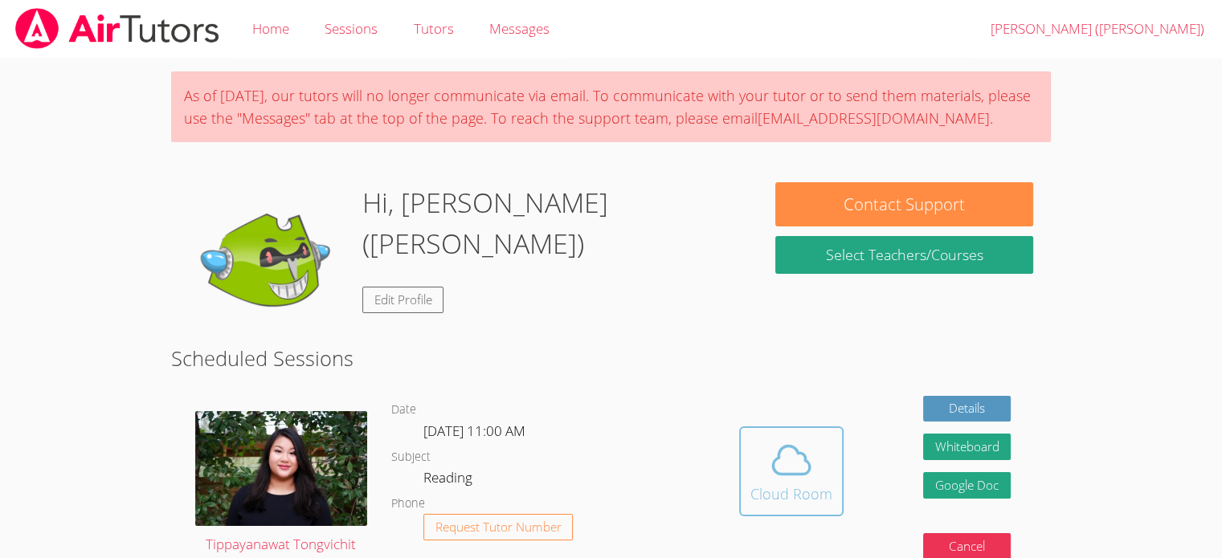
click at [806, 452] on icon at bounding box center [791, 460] width 45 height 45
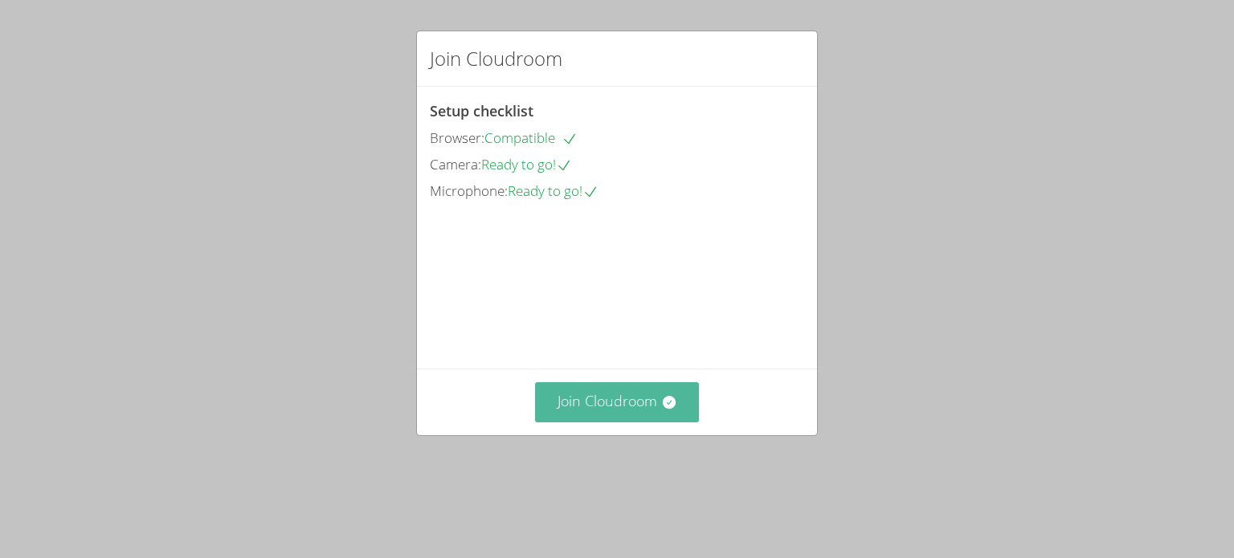
click at [649, 422] on button "Join Cloudroom" at bounding box center [617, 401] width 165 height 39
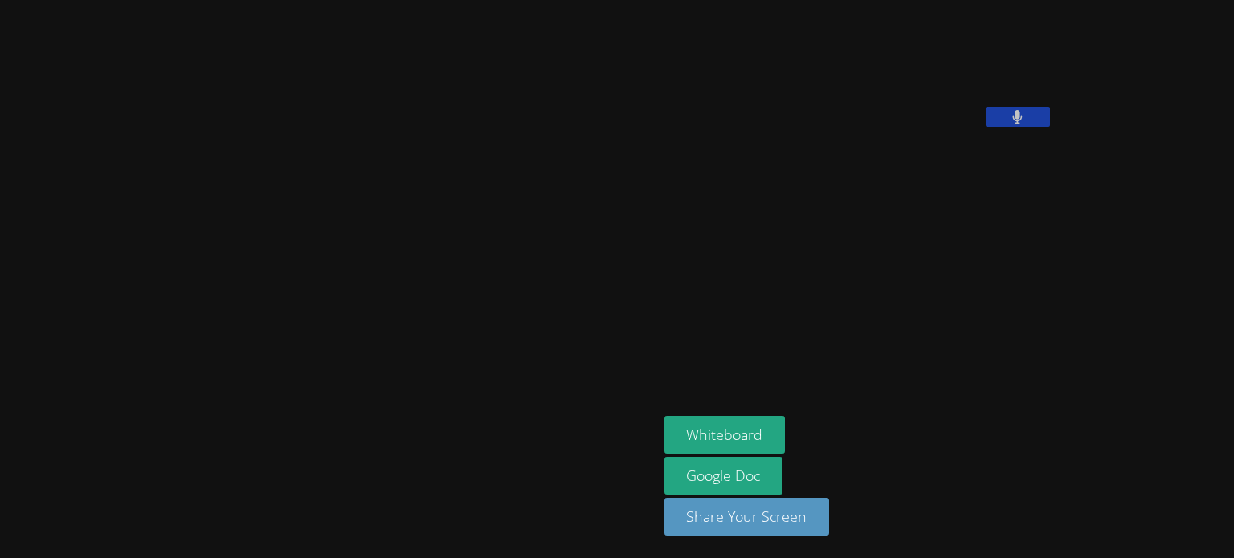
click at [985, 127] on button at bounding box center [1017, 117] width 64 height 20
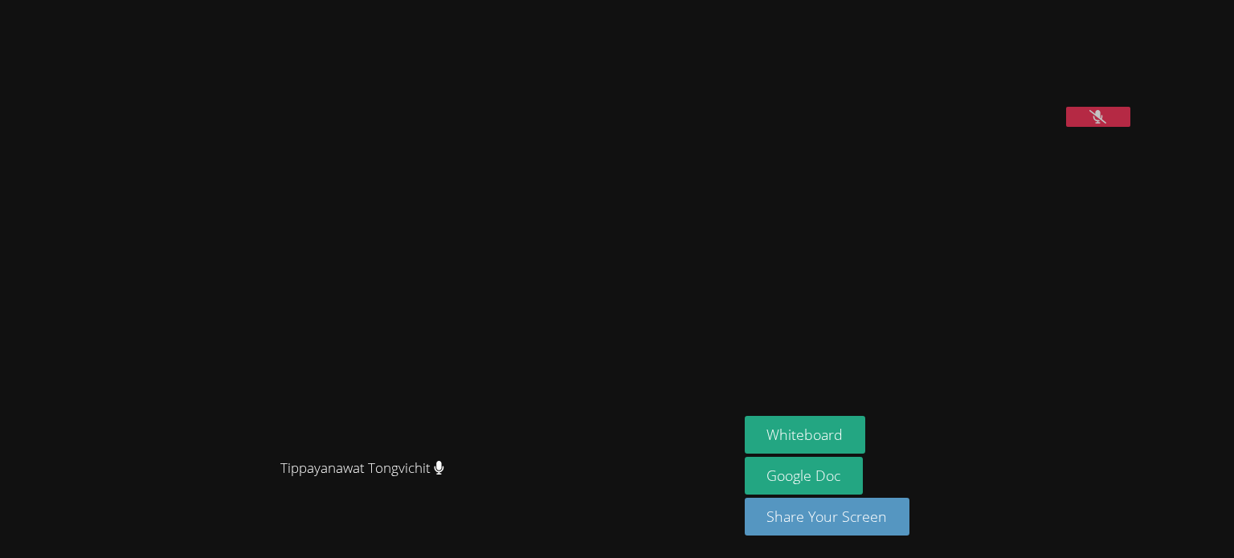
click at [1089, 124] on icon at bounding box center [1097, 117] width 17 height 14
click at [1103, 124] on icon at bounding box center [1098, 117] width 10 height 14
click at [1106, 124] on icon at bounding box center [1097, 117] width 17 height 14
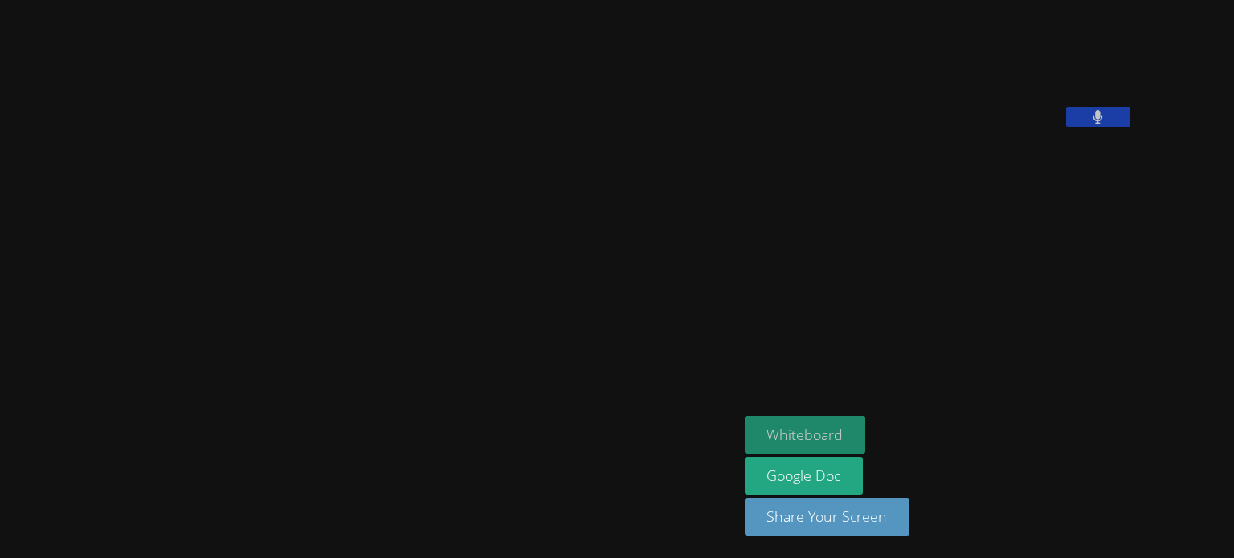
click at [866, 427] on button "Whiteboard" at bounding box center [804, 435] width 121 height 38
click at [866, 431] on button "Whiteboard" at bounding box center [804, 435] width 121 height 38
click at [866, 438] on button "Whiteboard" at bounding box center [804, 435] width 121 height 38
click at [1130, 127] on button at bounding box center [1098, 117] width 64 height 20
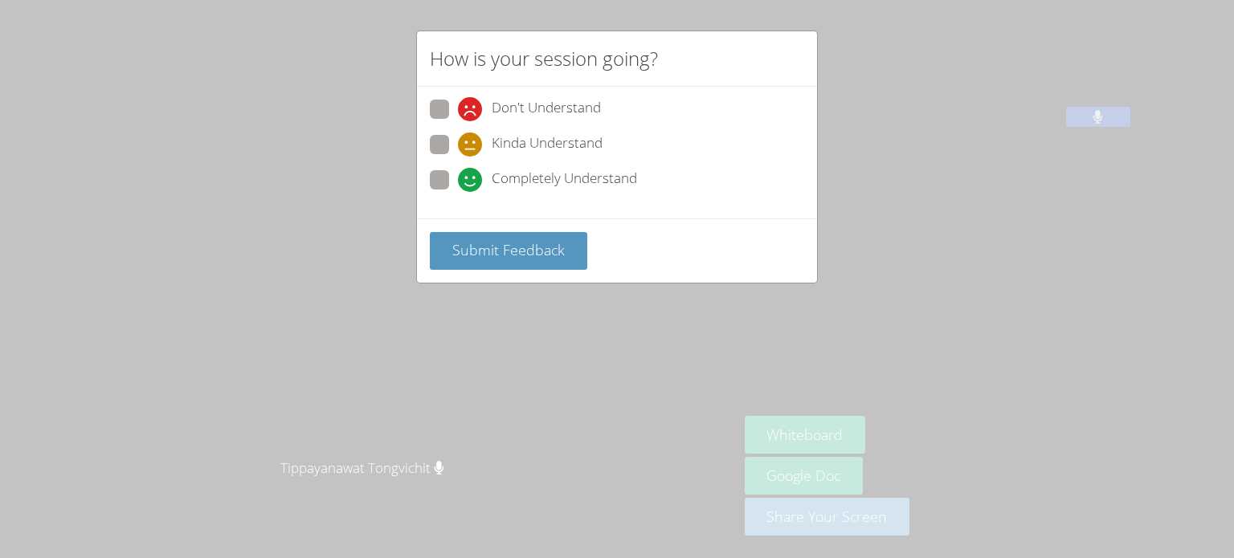
click at [458, 192] on span at bounding box center [458, 192] width 0 height 0
click at [458, 178] on input "Completely Understand" at bounding box center [465, 177] width 14 height 14
radio input "true"
click at [514, 250] on span "Submit Feedback" at bounding box center [508, 249] width 112 height 19
